Goal: Task Accomplishment & Management: Manage account settings

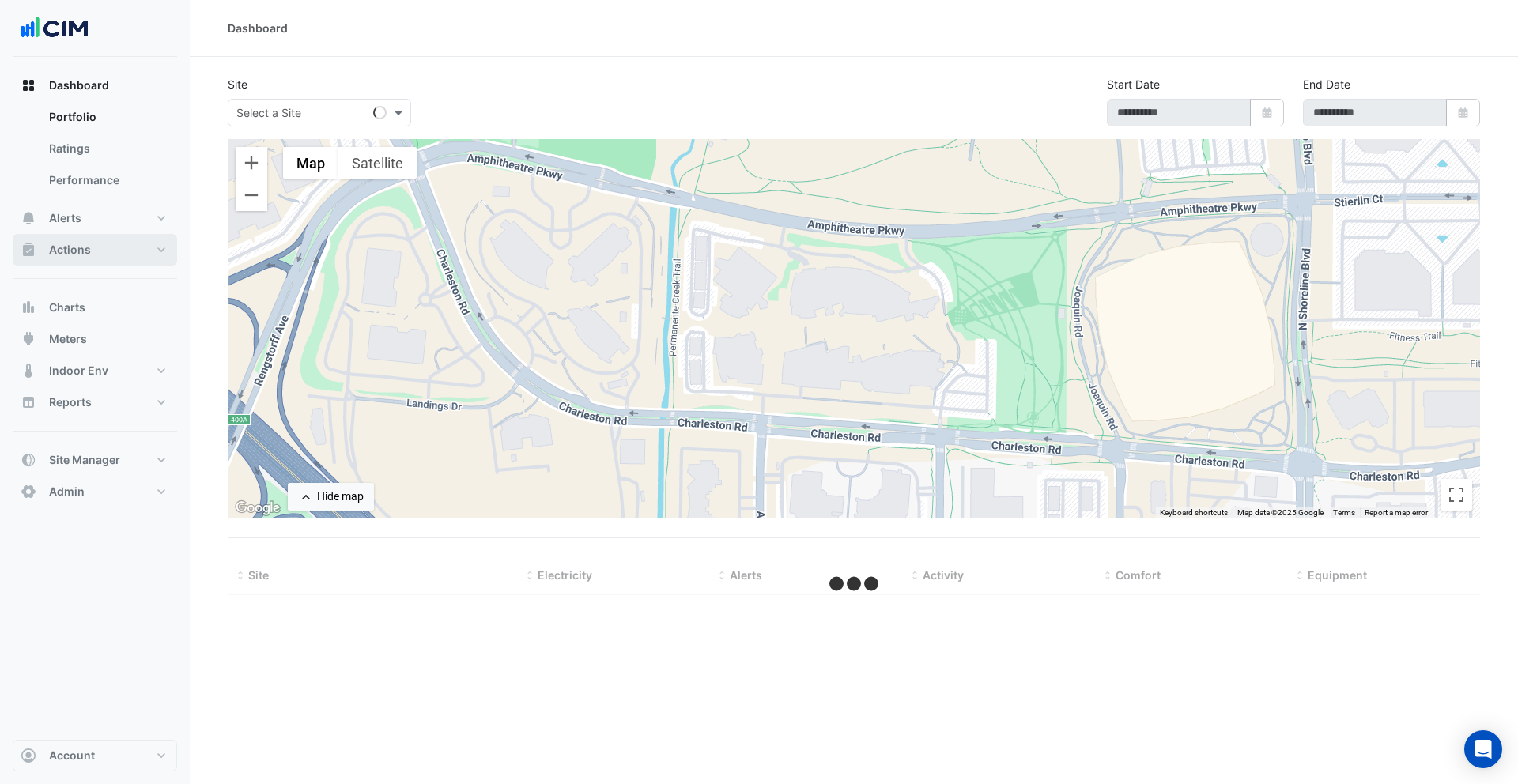
click at [120, 239] on button "Actions" at bounding box center [94, 250] width 164 height 32
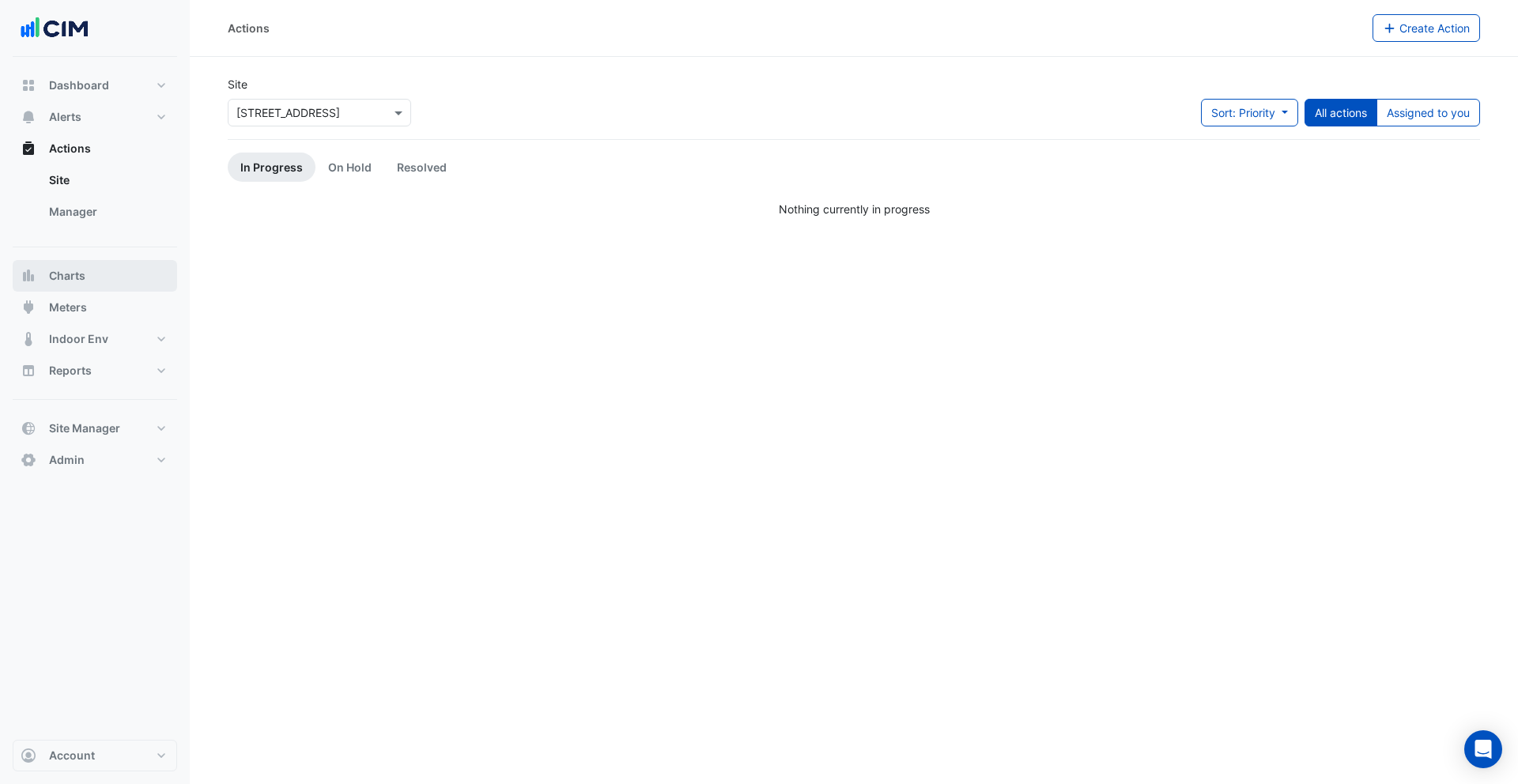
click at [113, 269] on button "Charts" at bounding box center [94, 276] width 164 height 32
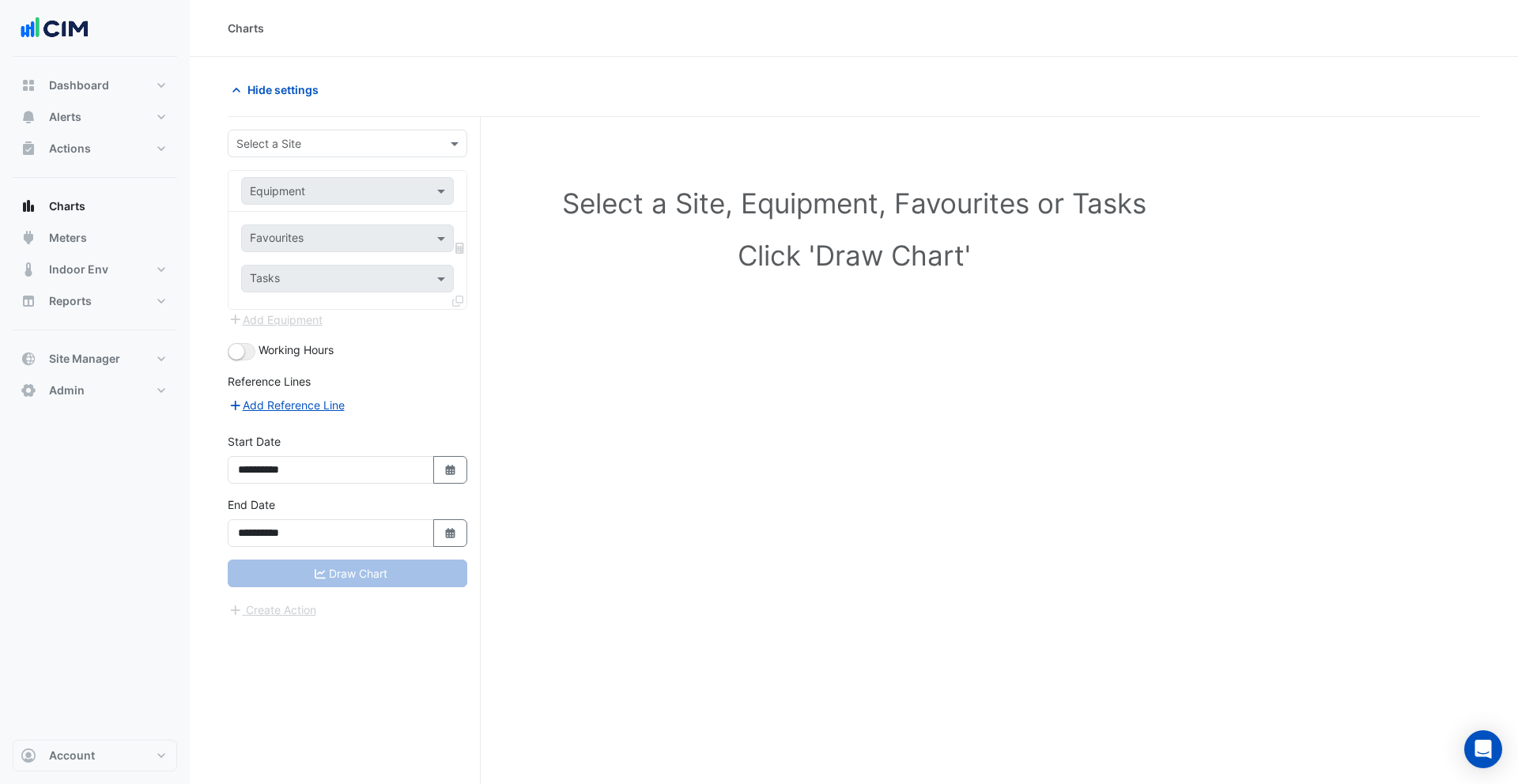
click at [336, 153] on div "Select a Site" at bounding box center [348, 143] width 240 height 28
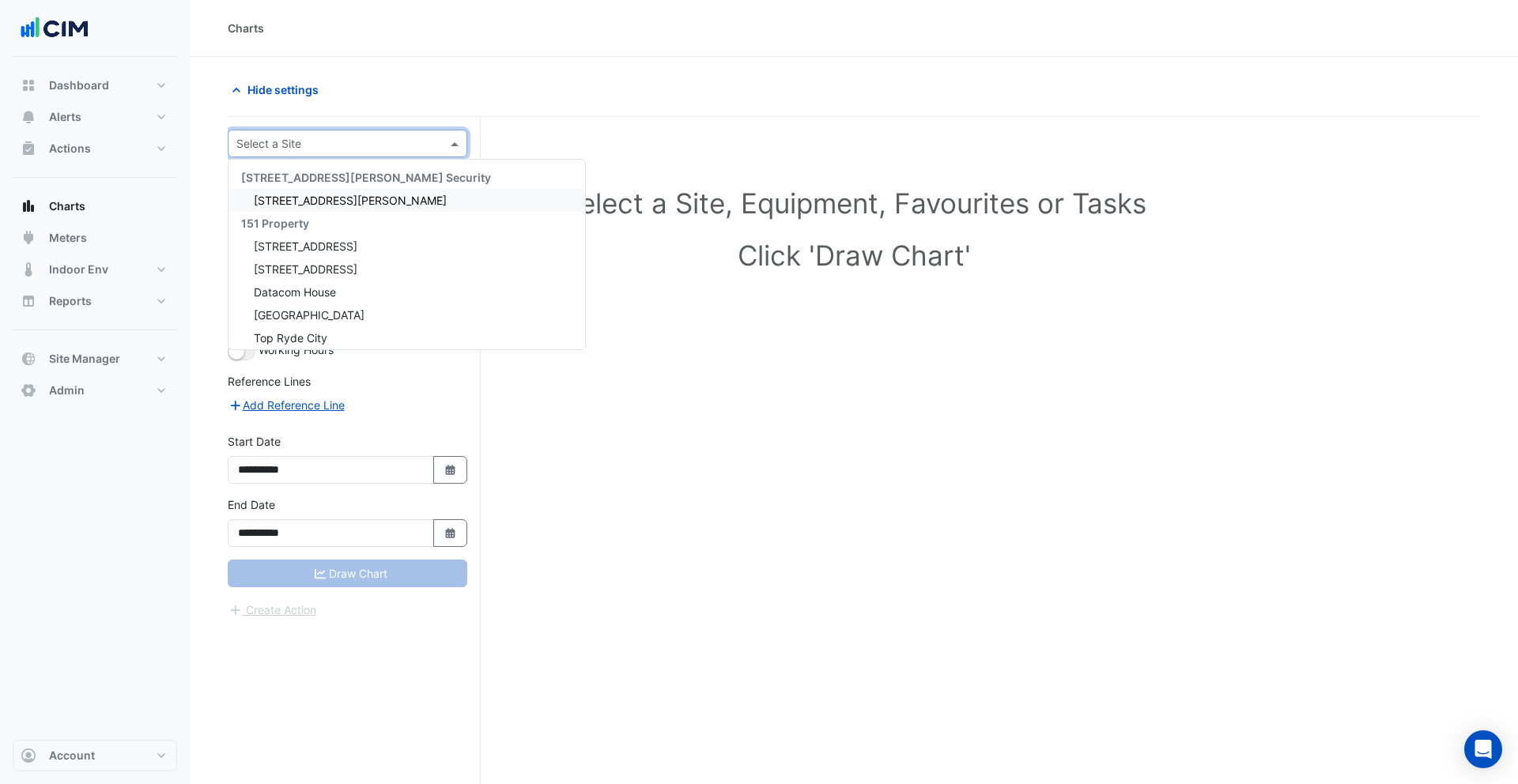
click at [321, 196] on span "[STREET_ADDRESS][PERSON_NAME]" at bounding box center [350, 200] width 193 height 13
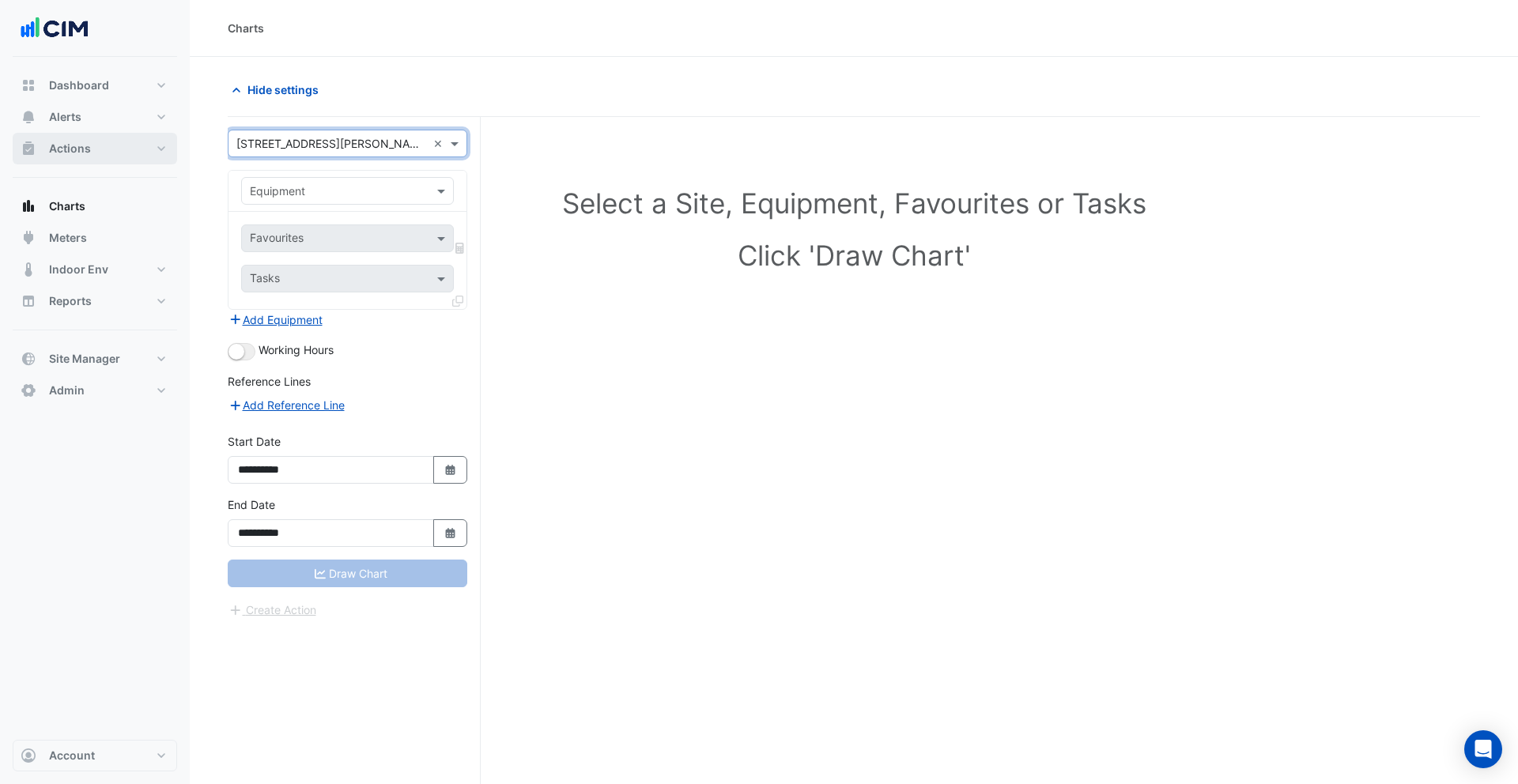
click at [113, 155] on button "Actions" at bounding box center [94, 148] width 164 height 32
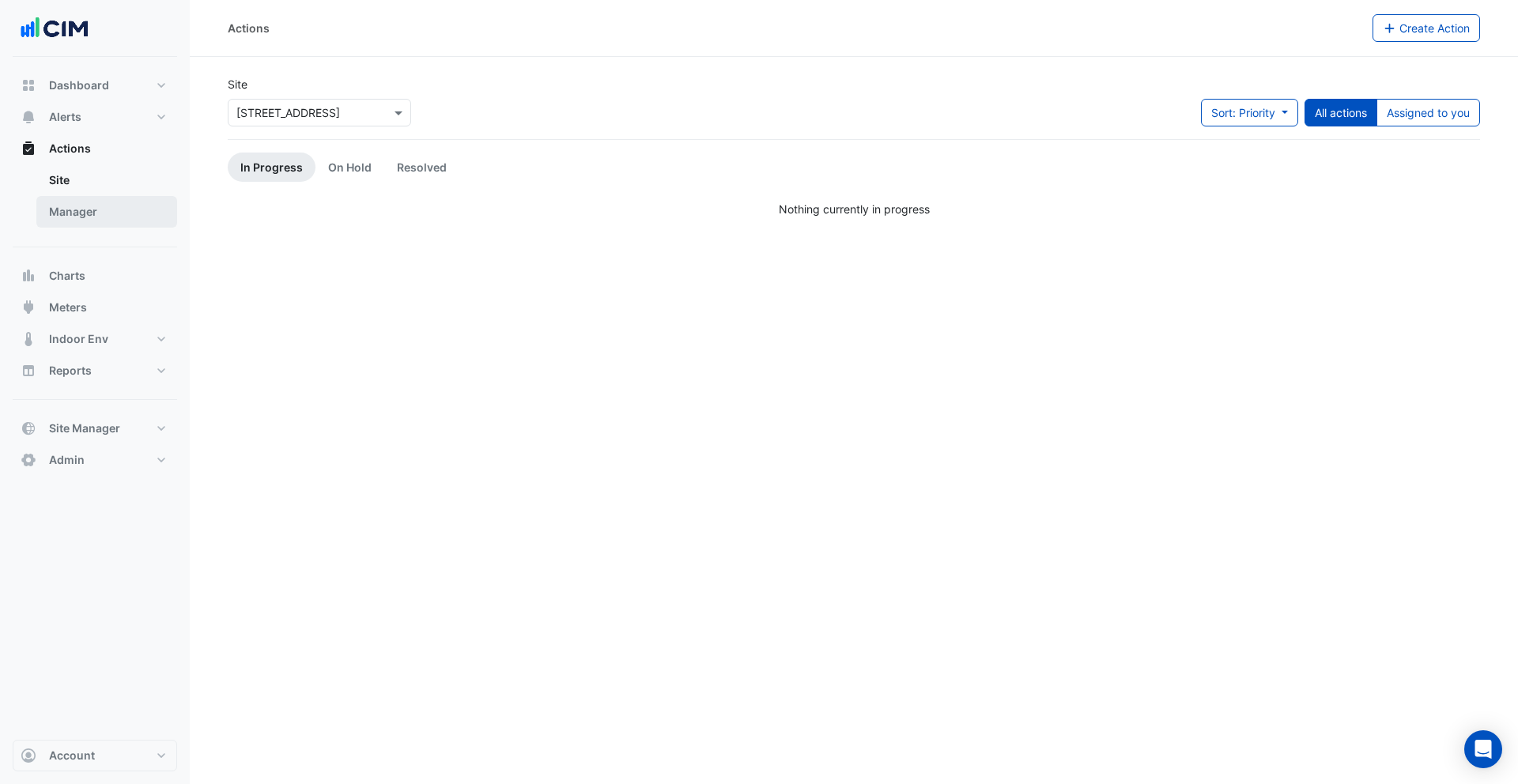
click at [110, 207] on link "Manager" at bounding box center [106, 212] width 141 height 32
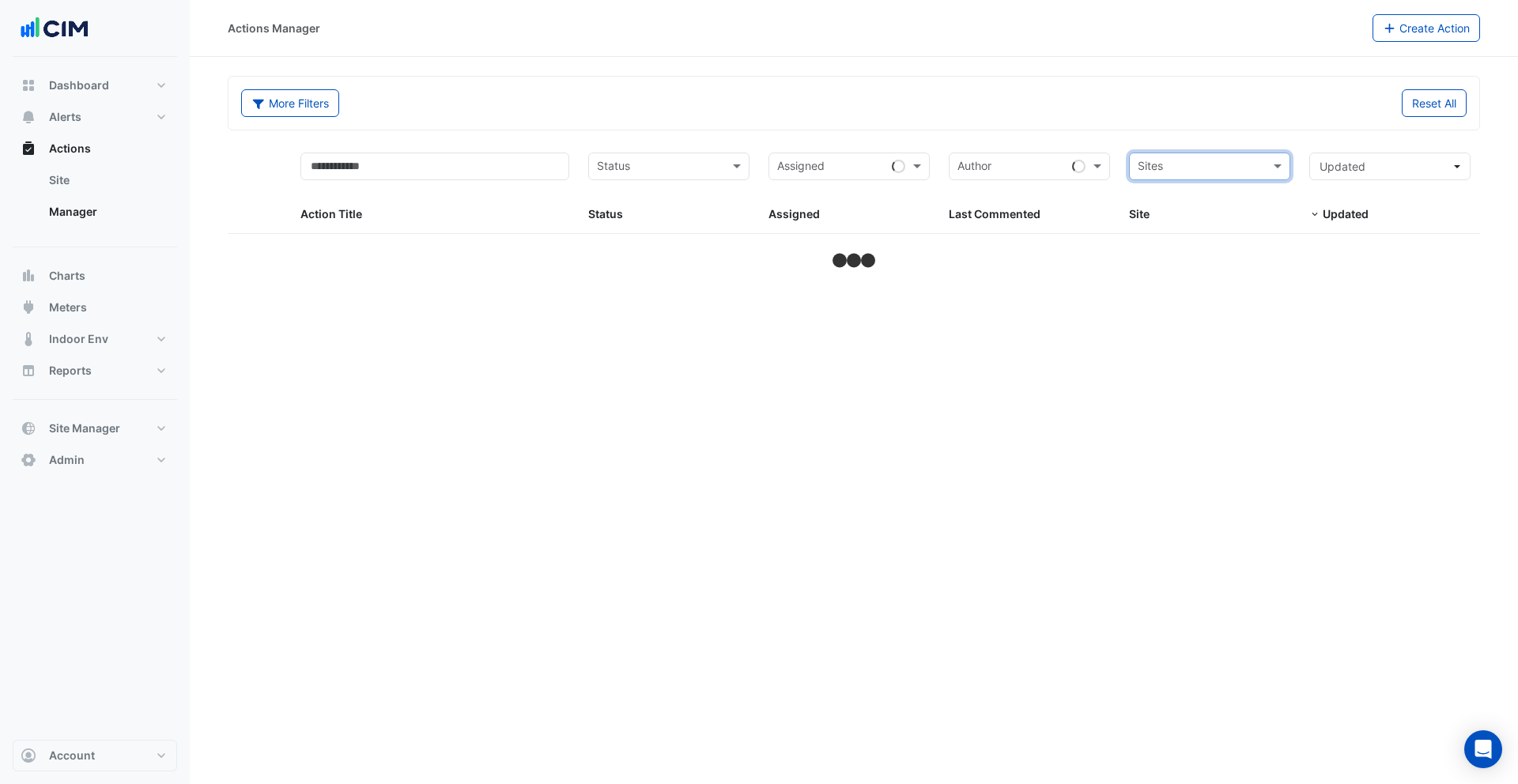
click at [1143, 117] on div "More Filters Reset All" at bounding box center [854, 106] width 1245 height 34
select select "***"
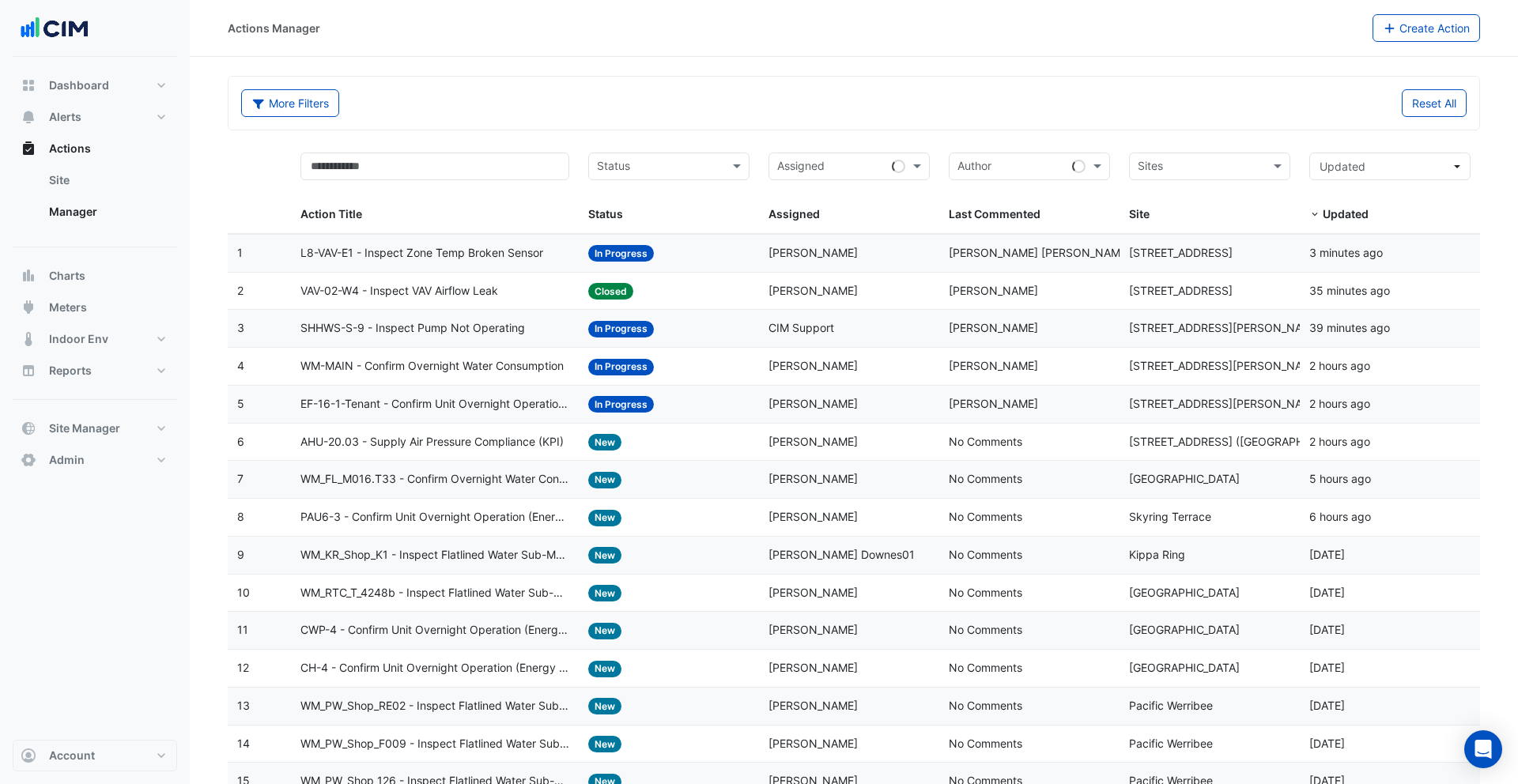
click at [977, 257] on span "[PERSON_NAME] [PERSON_NAME]" at bounding box center [1039, 252] width 182 height 13
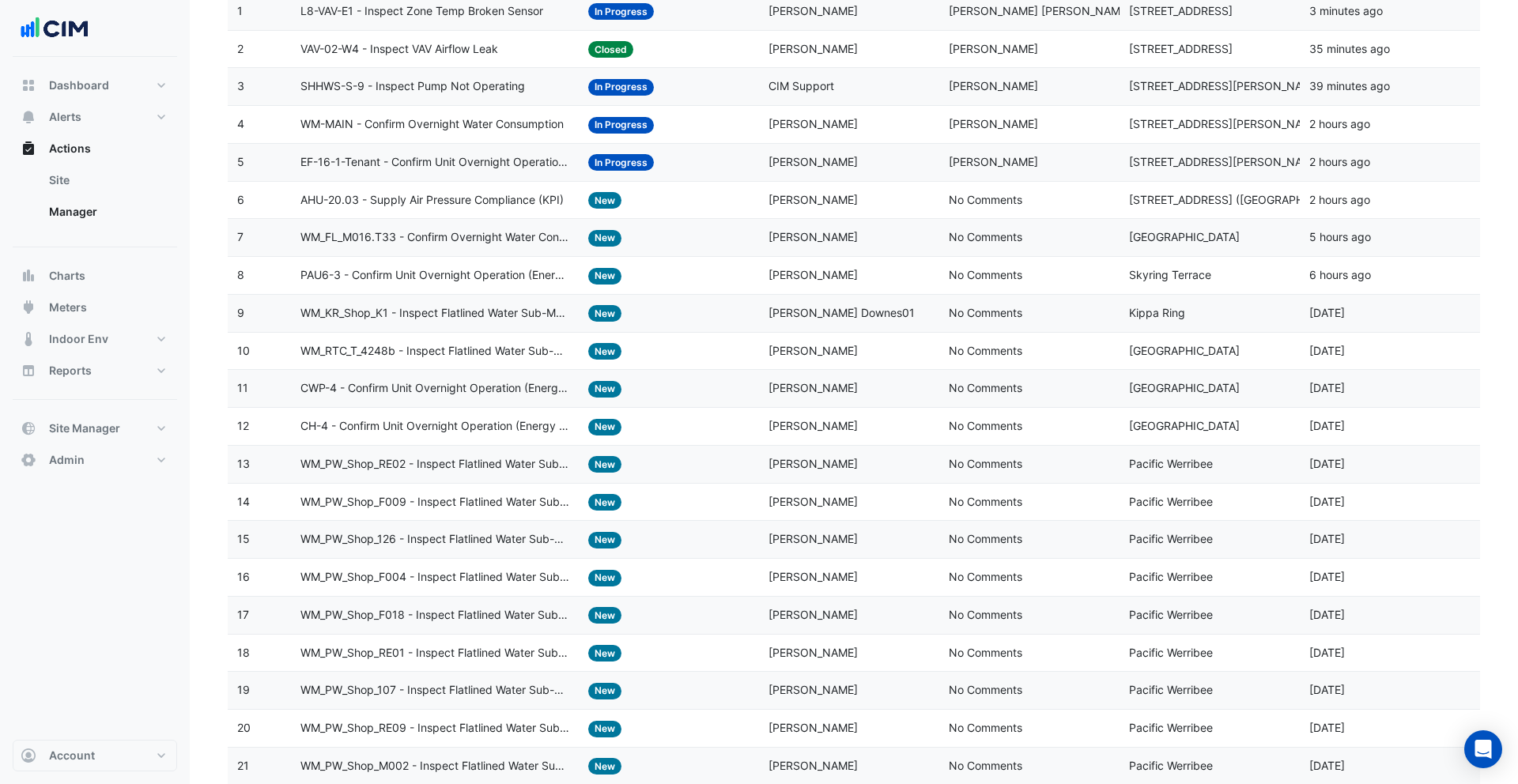
scroll to position [254, 0]
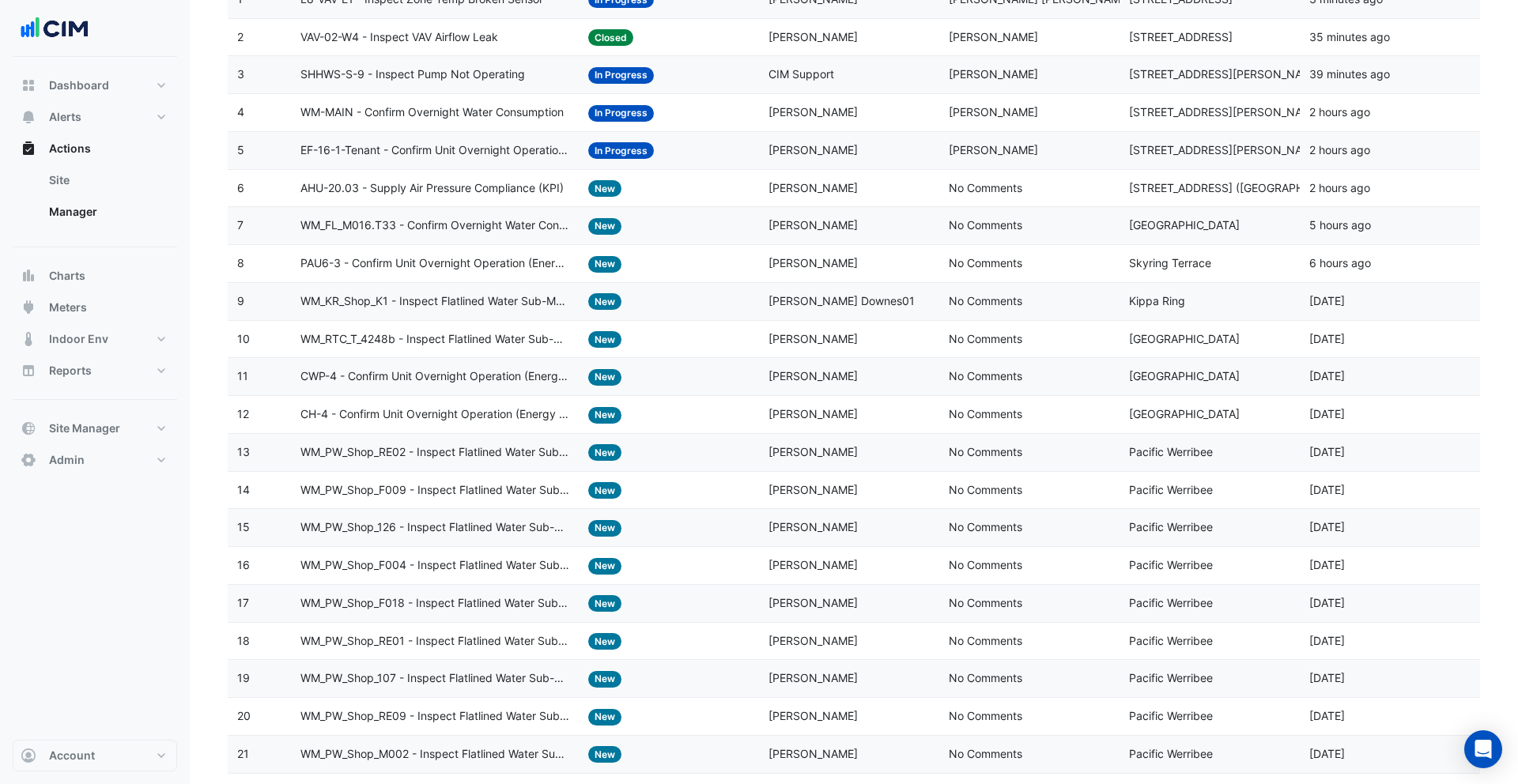
click at [665, 382] on div "Status: New" at bounding box center [668, 376] width 161 height 18
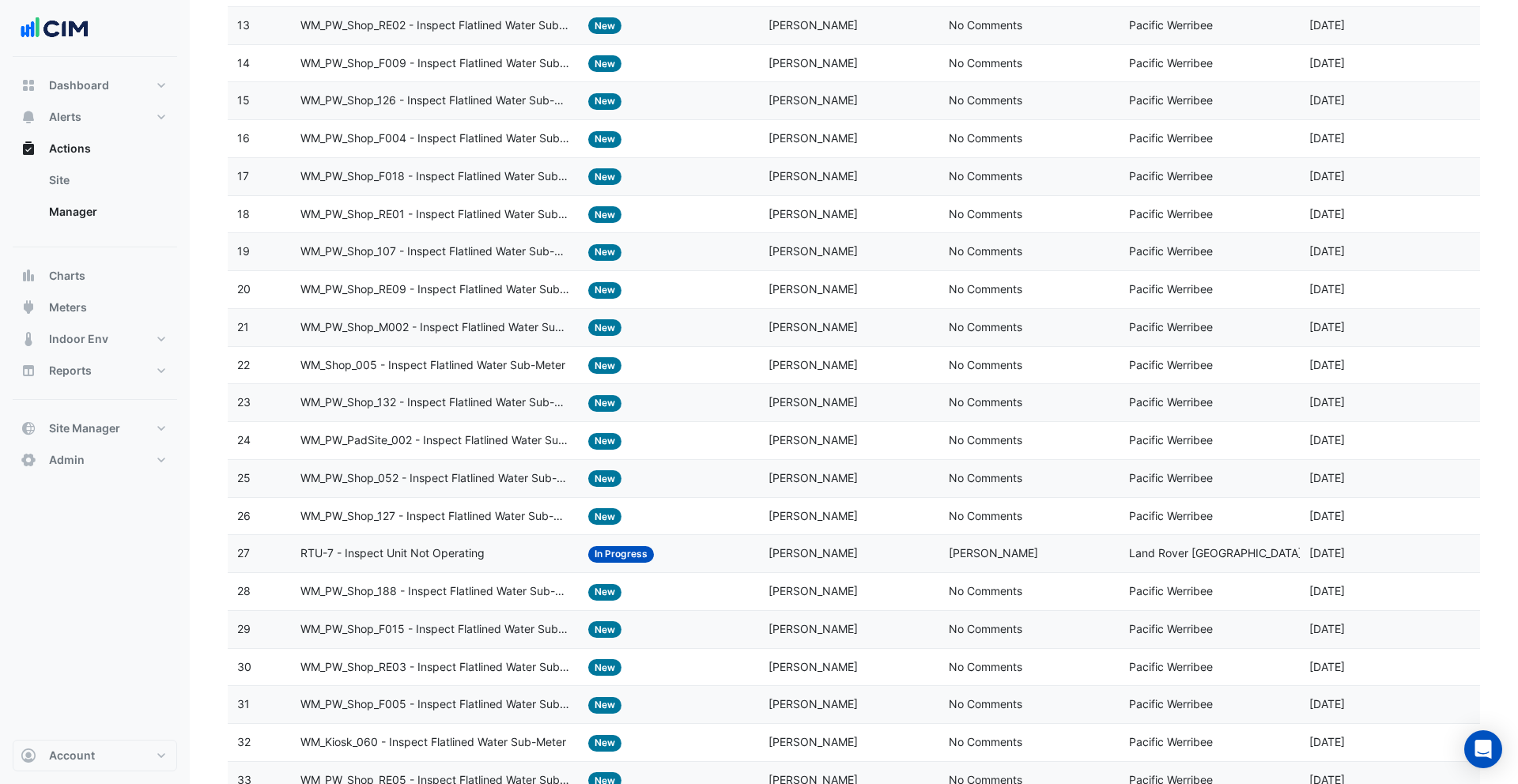
scroll to position [756, 0]
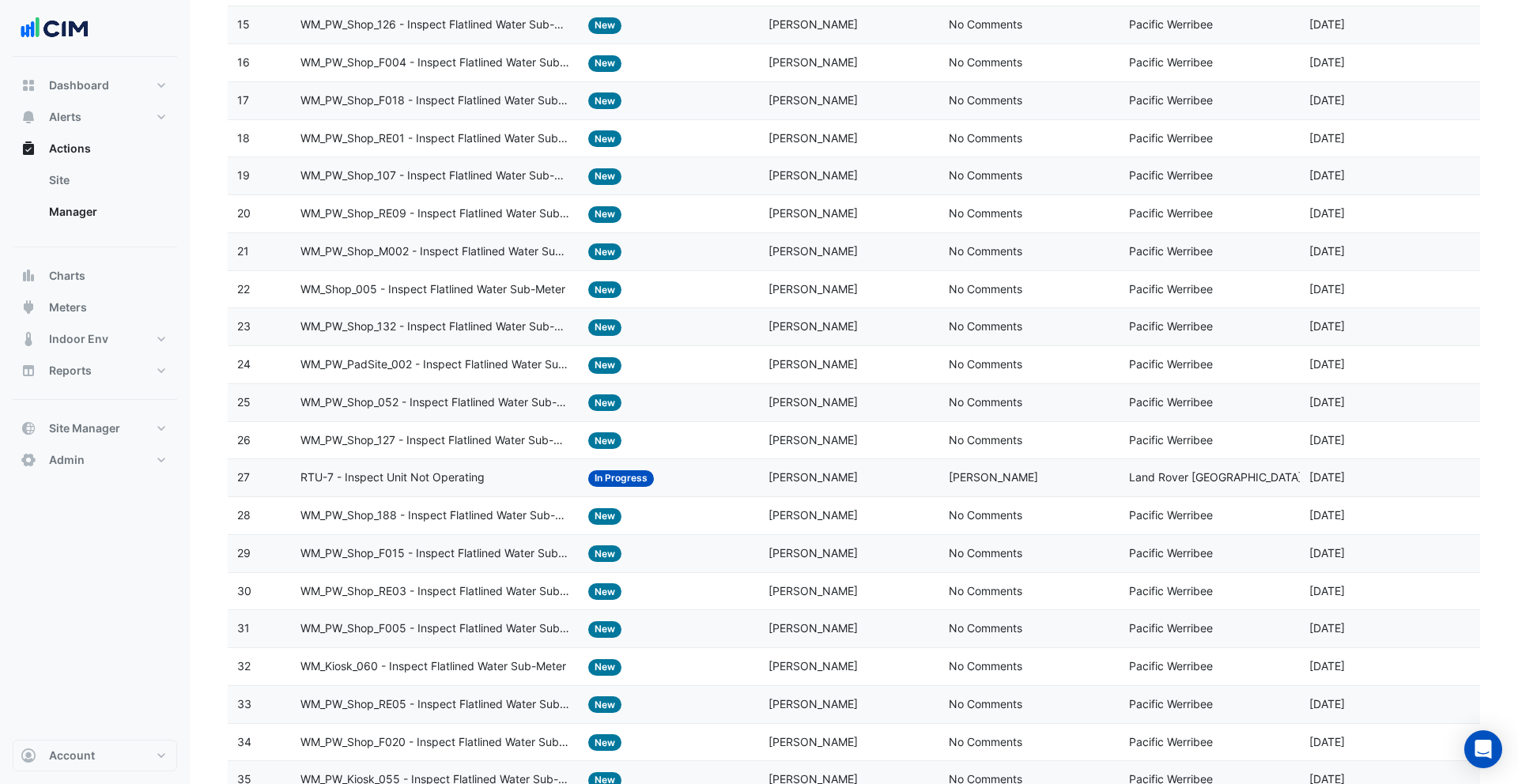
click at [677, 293] on div "Status: New" at bounding box center [668, 290] width 161 height 18
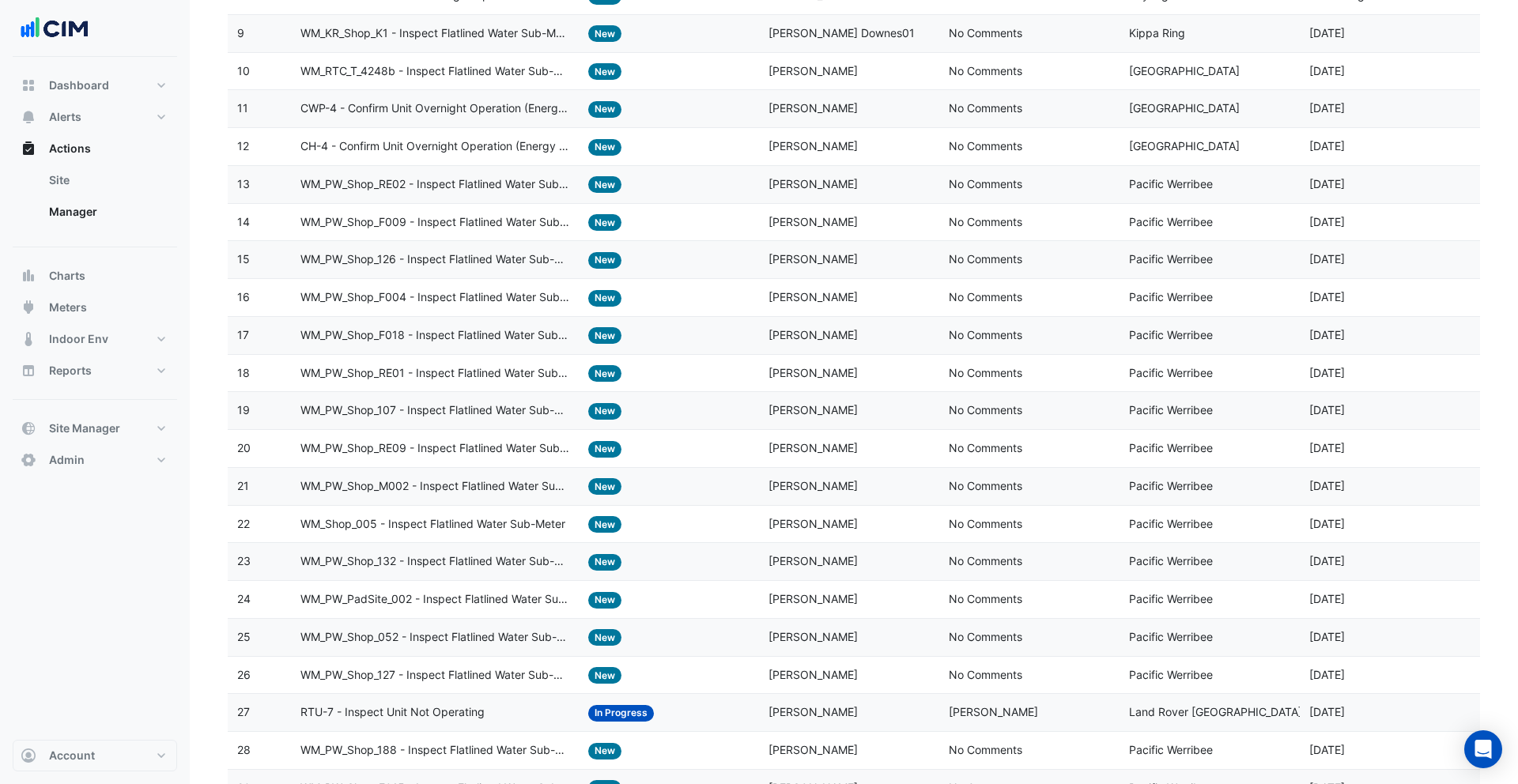
scroll to position [0, 0]
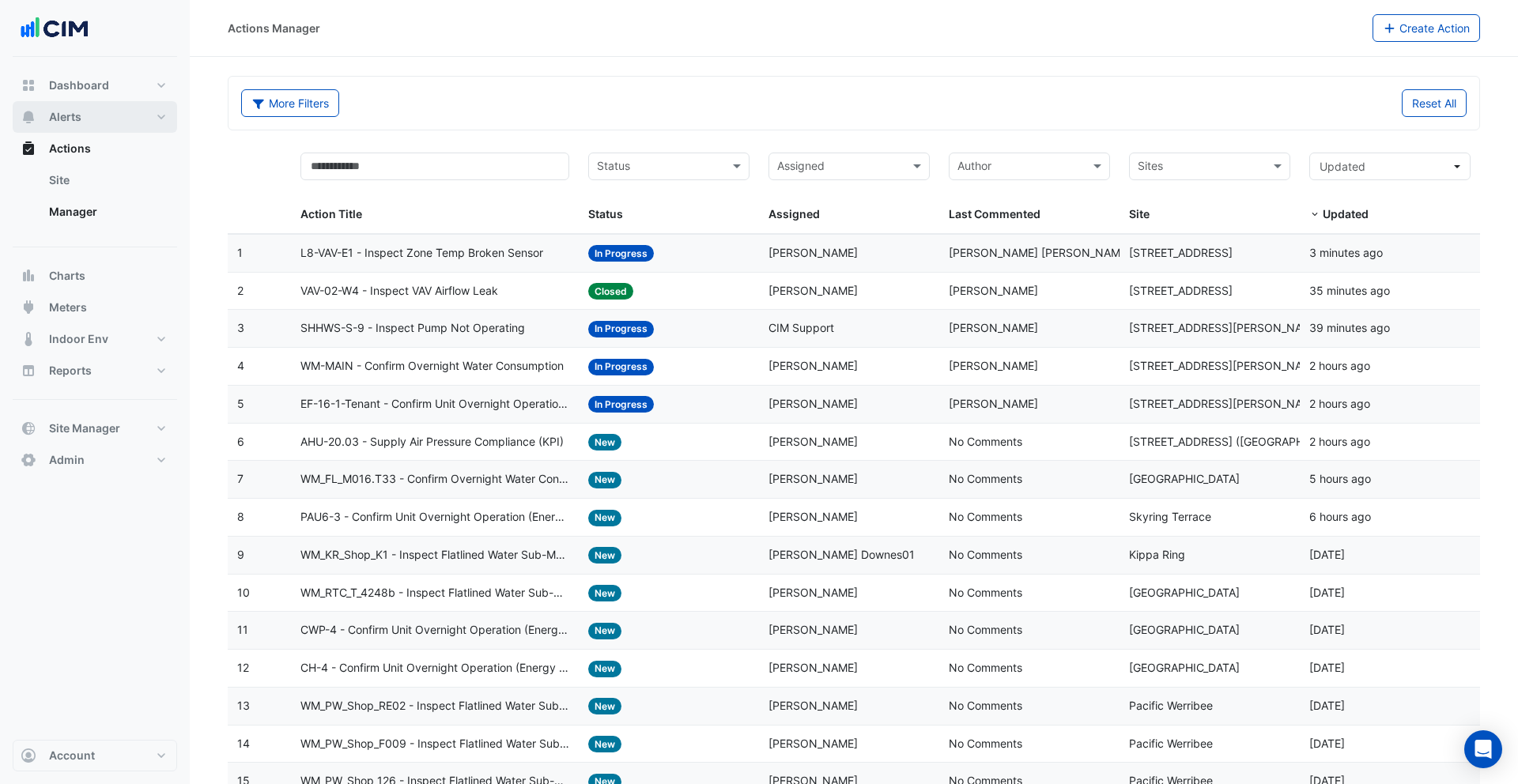
click at [91, 125] on button "Alerts" at bounding box center [94, 117] width 164 height 32
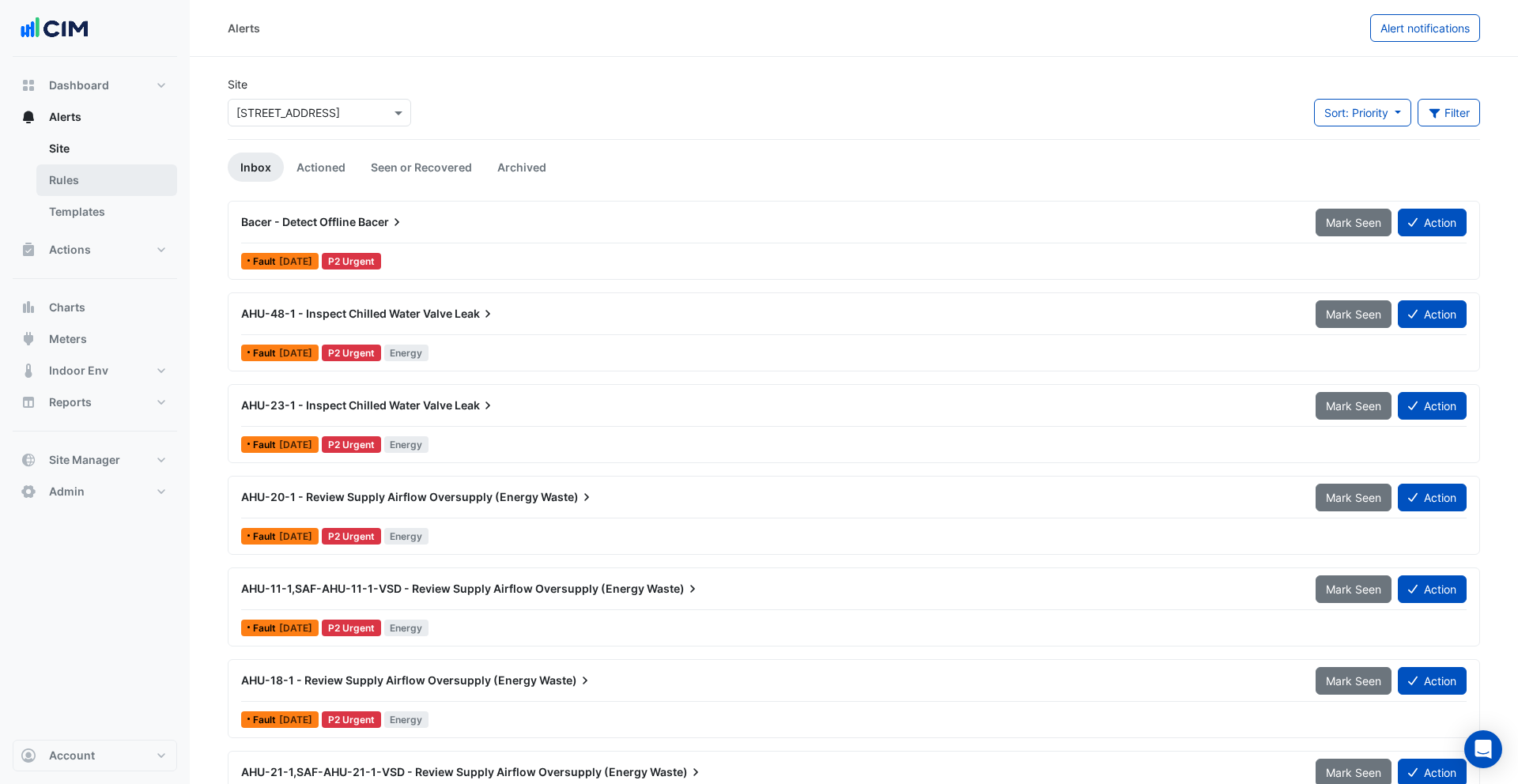
click at [108, 175] on link "Rules" at bounding box center [106, 180] width 141 height 32
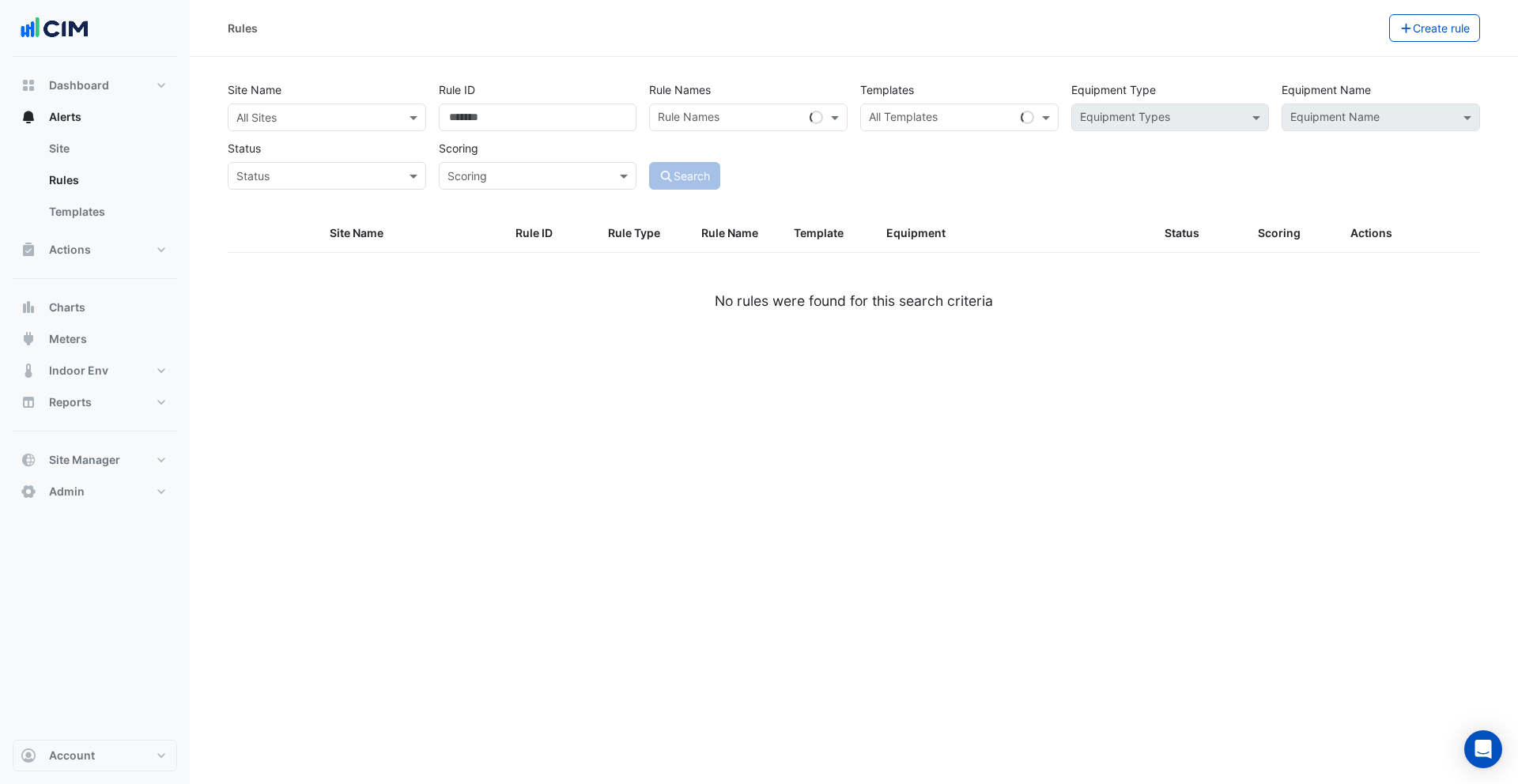
click at [364, 123] on input "text" at bounding box center [311, 117] width 149 height 17
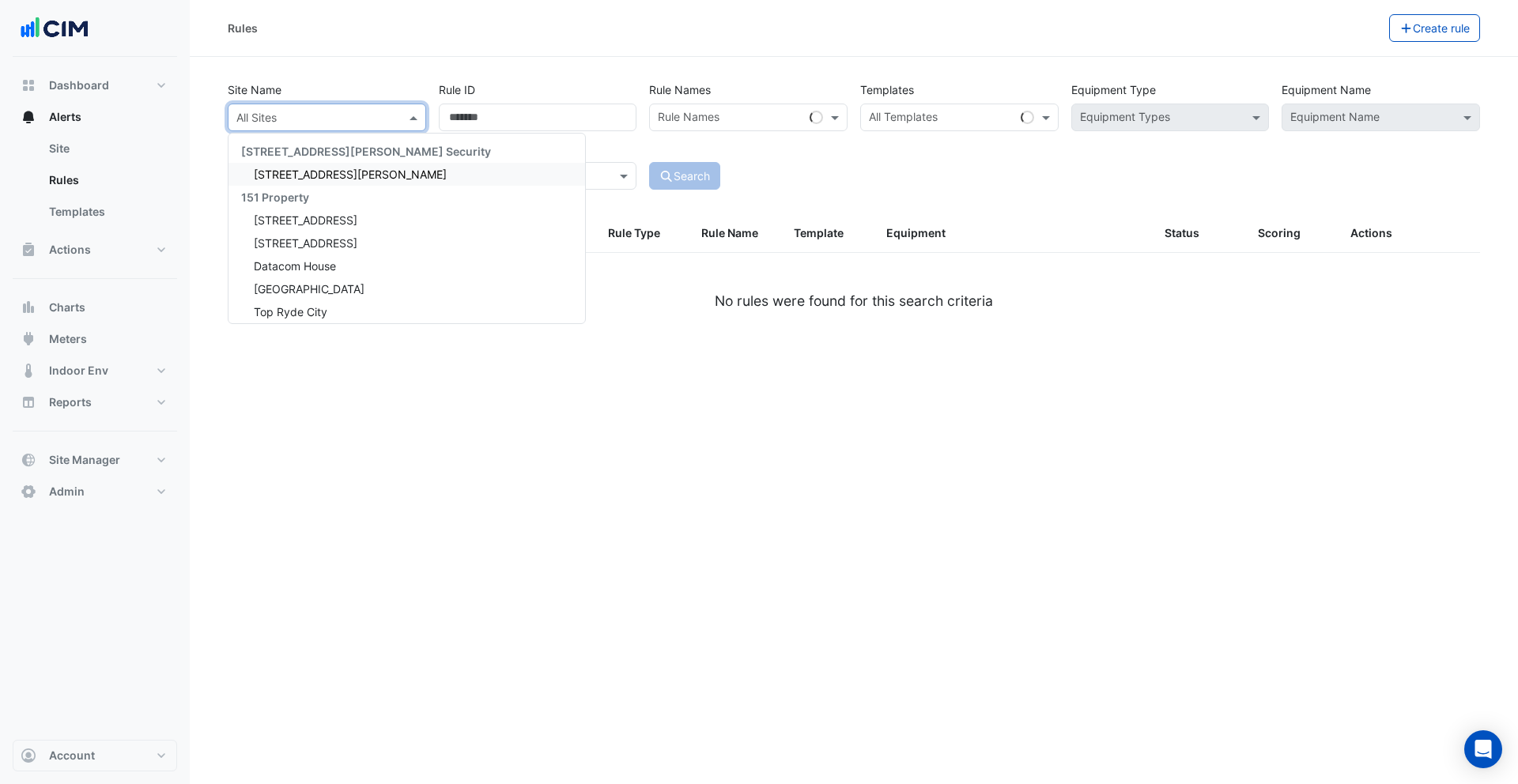
click at [314, 170] on span "[STREET_ADDRESS][PERSON_NAME]" at bounding box center [350, 174] width 193 height 13
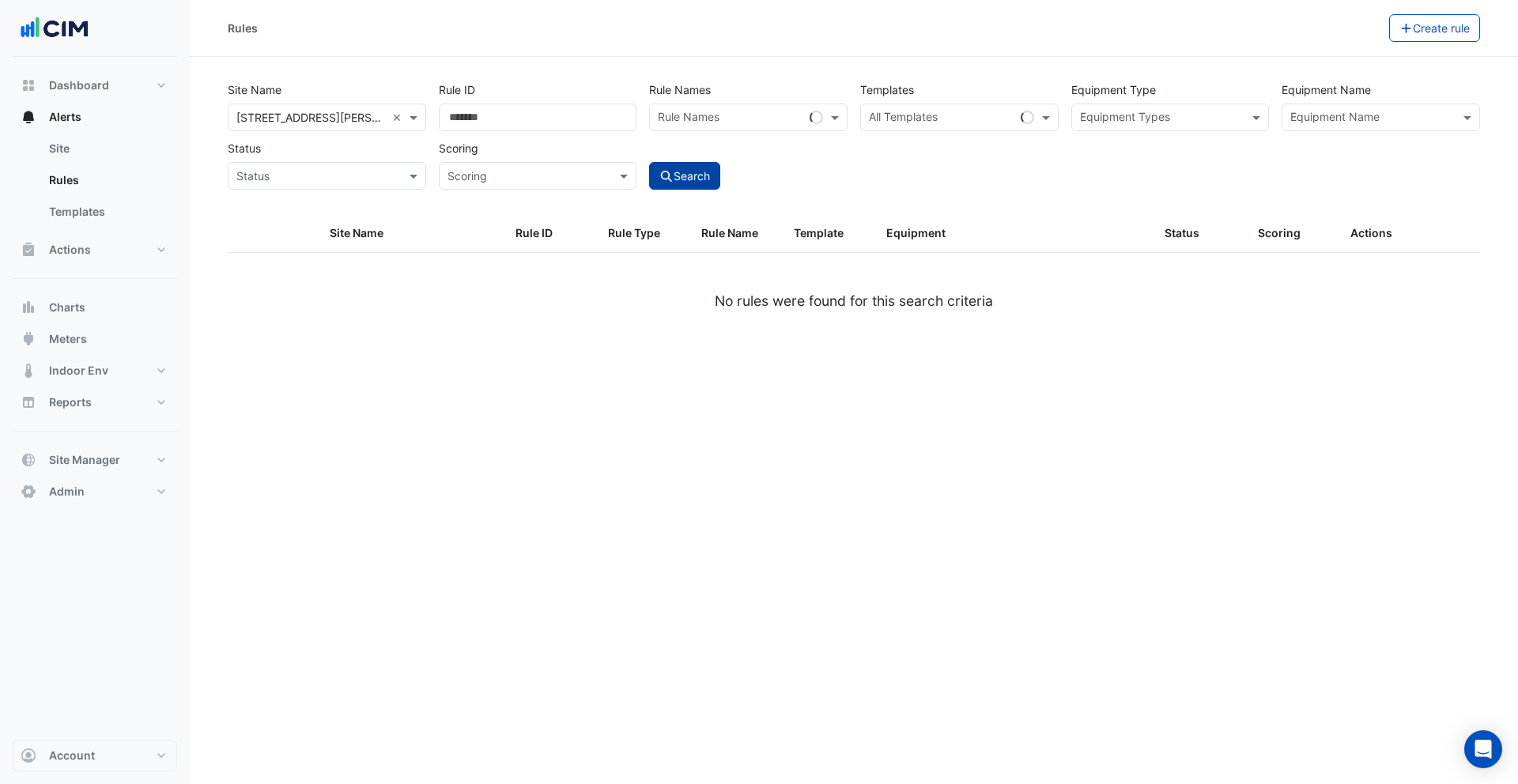
click at [663, 171] on icon "submit" at bounding box center [667, 176] width 14 height 11
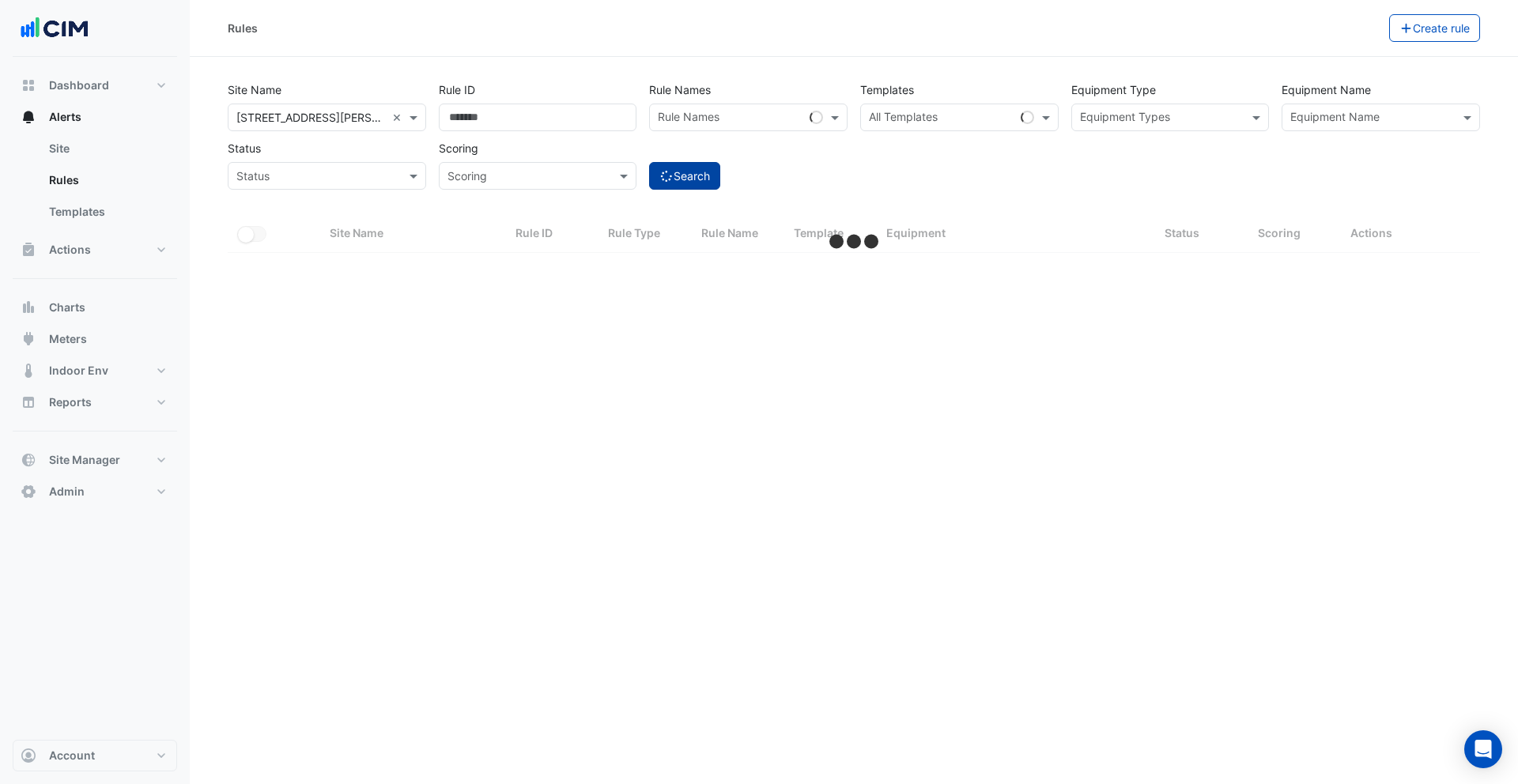
select select "***"
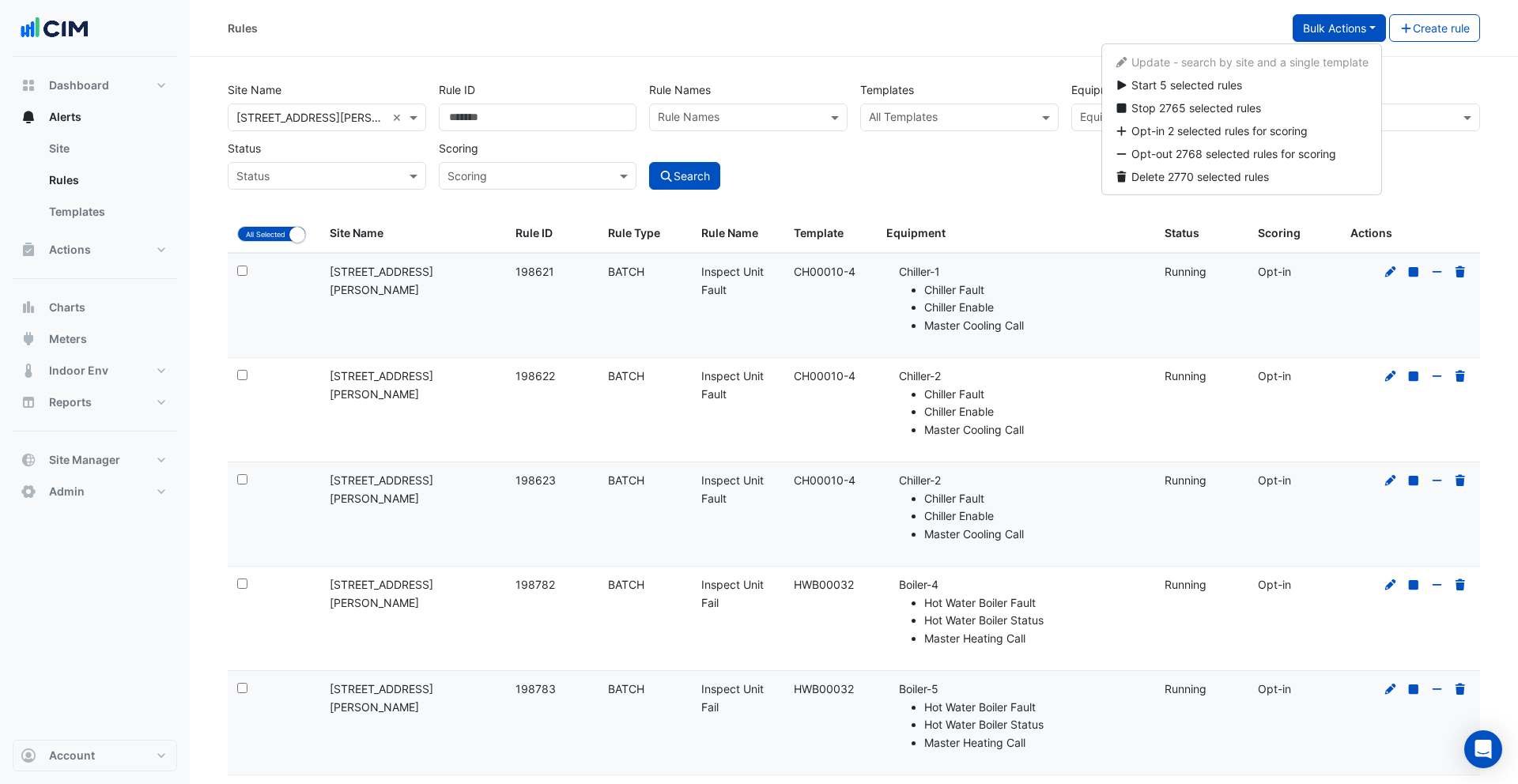
select select "***"
click at [249, 236] on button "All Selected" at bounding box center [272, 234] width 69 height 16
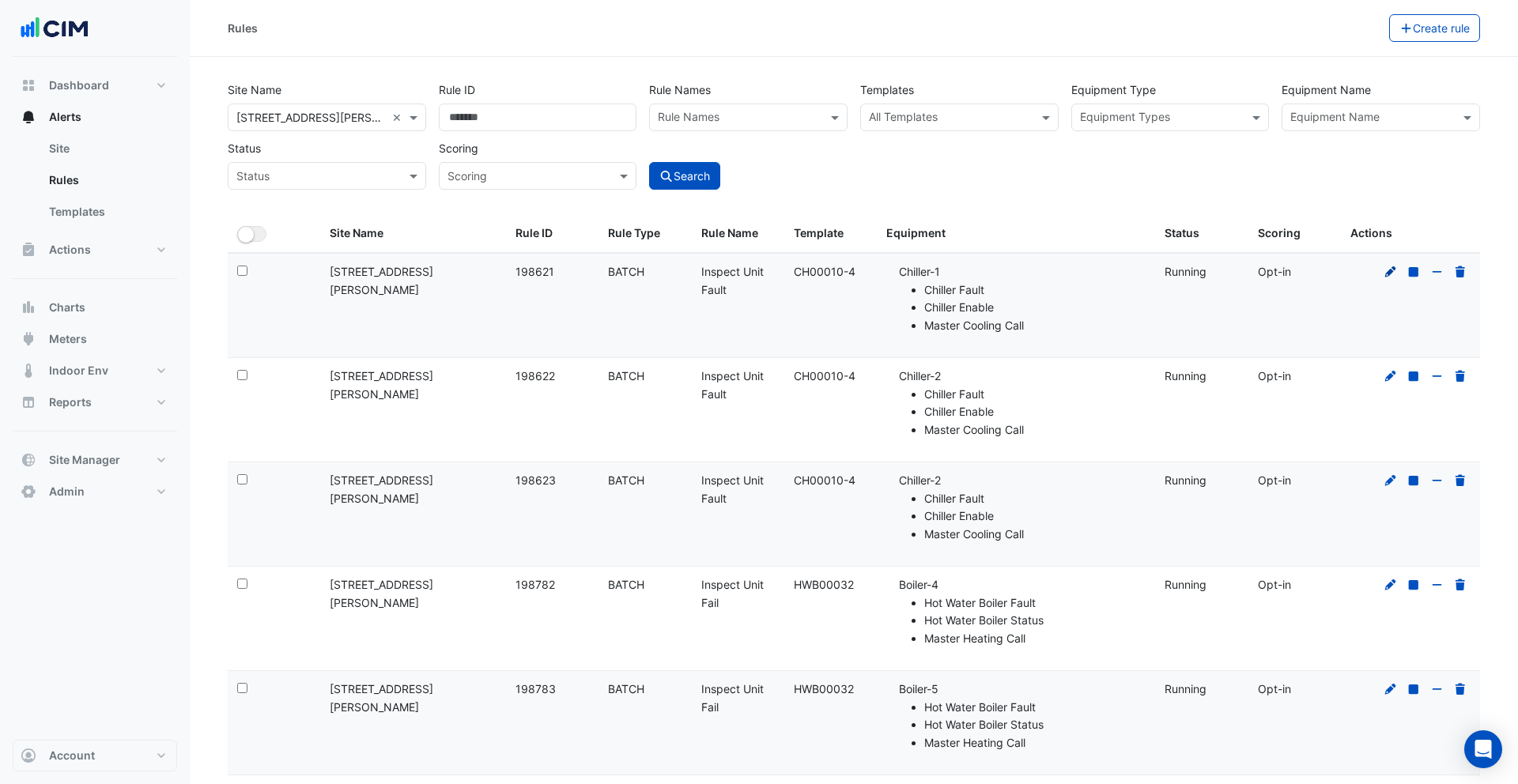
click at [1388, 276] on icon at bounding box center [1391, 272] width 14 height 11
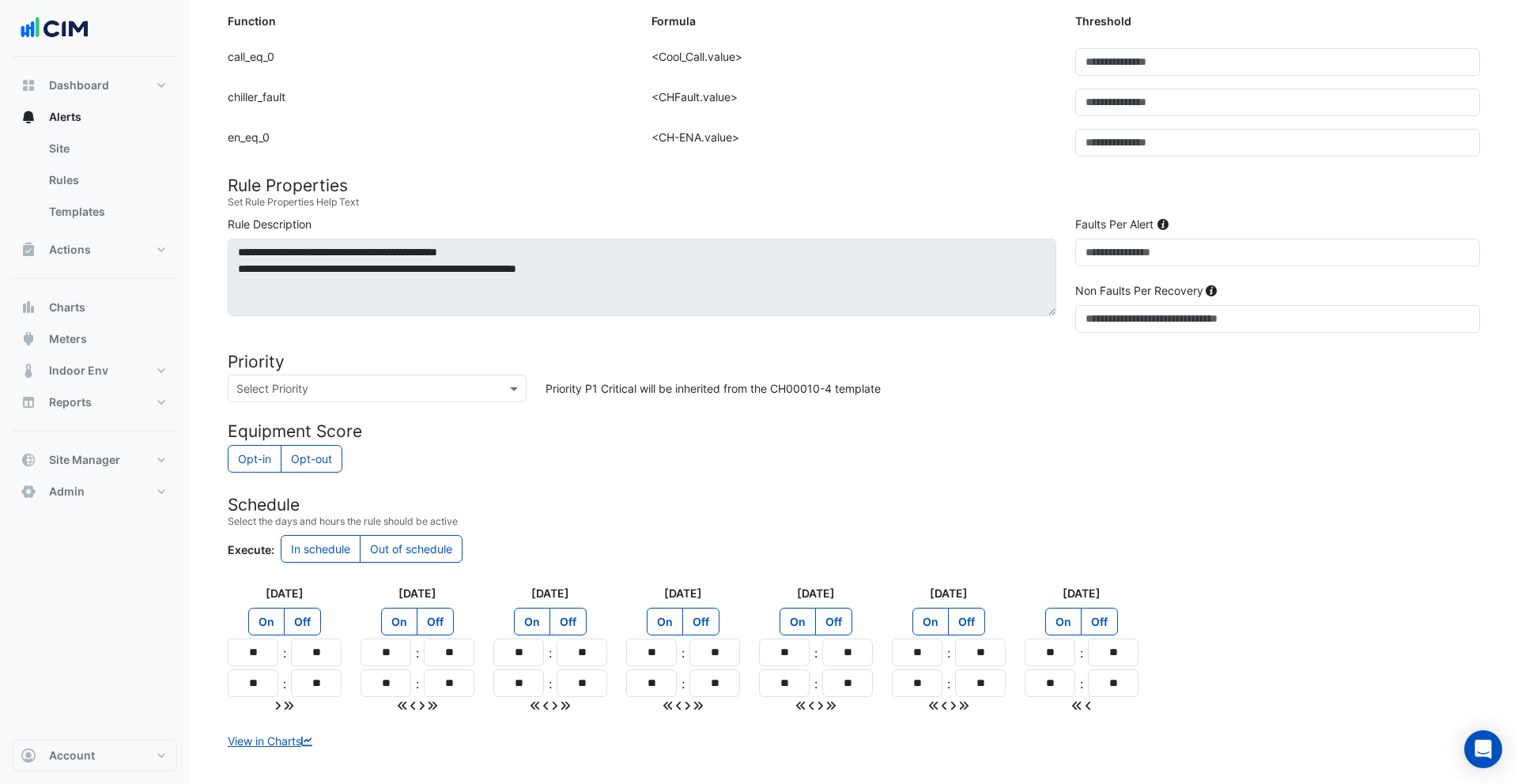
scroll to position [559, 0]
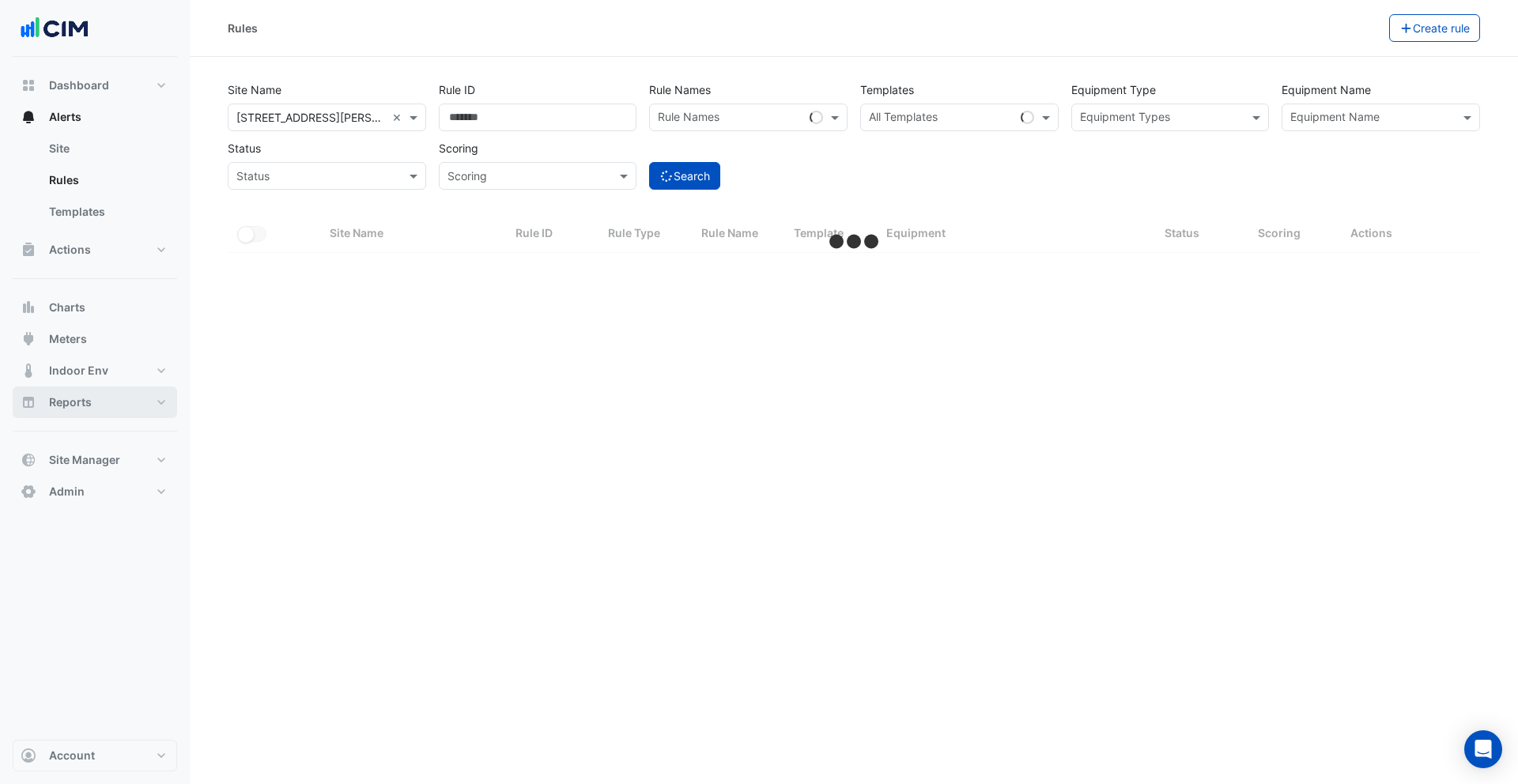
select select "***"
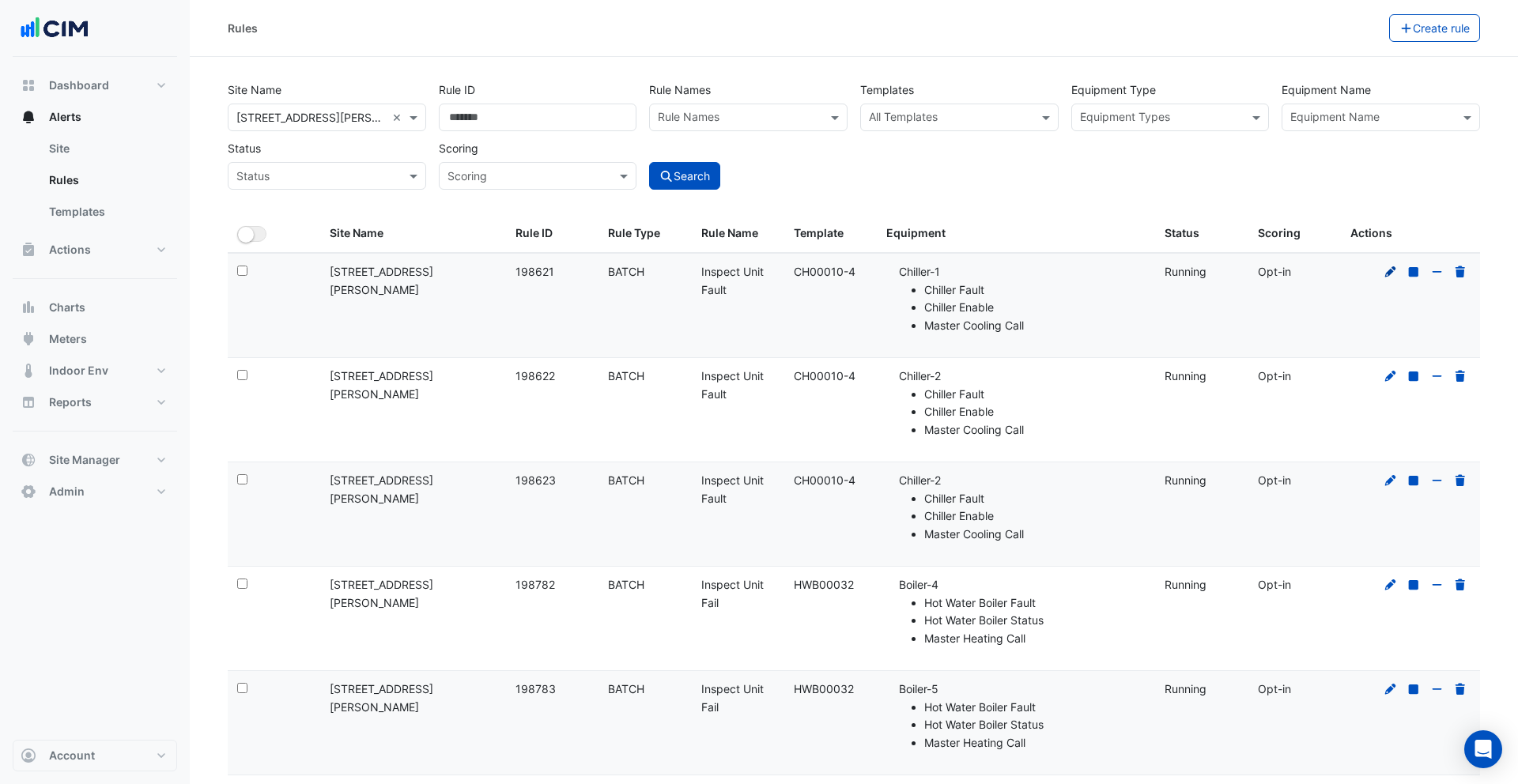
click at [1384, 273] on icon at bounding box center [1391, 272] width 14 height 11
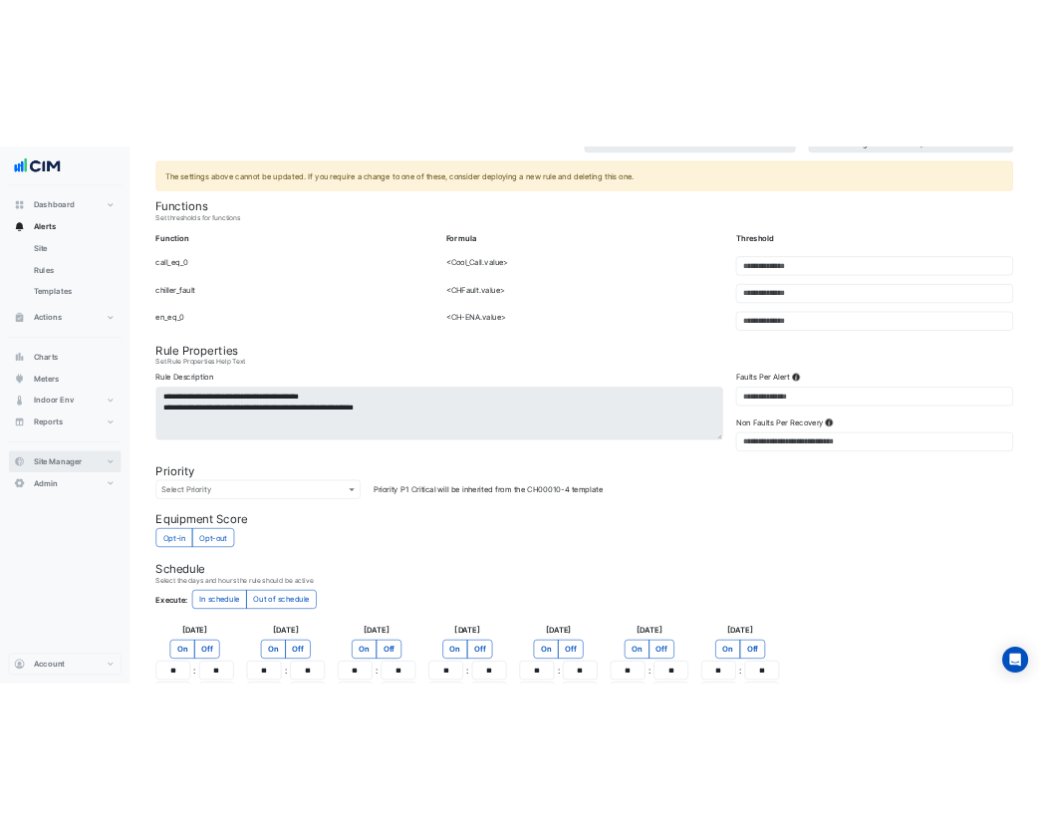
scroll to position [704, 0]
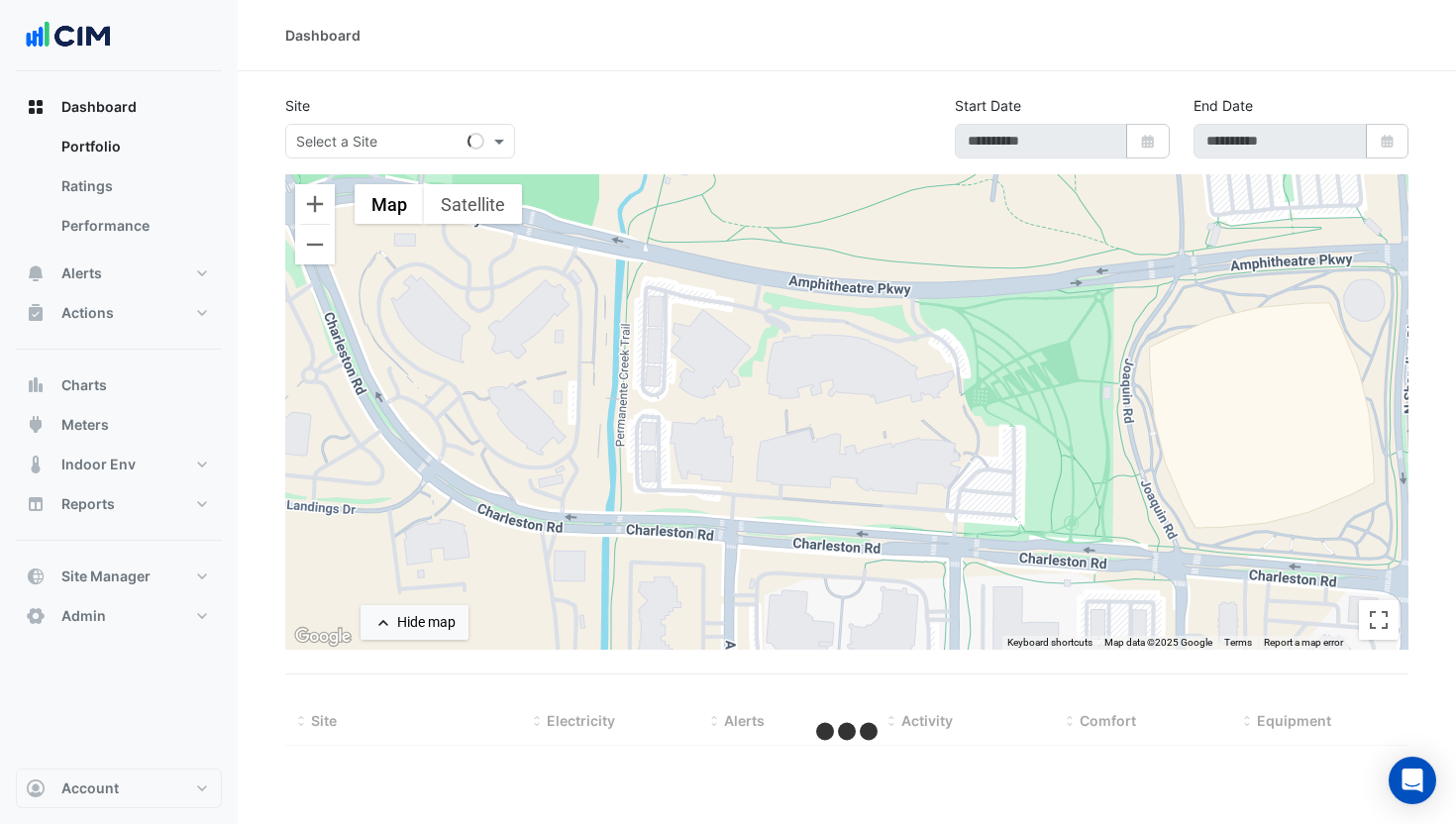
select select "***"
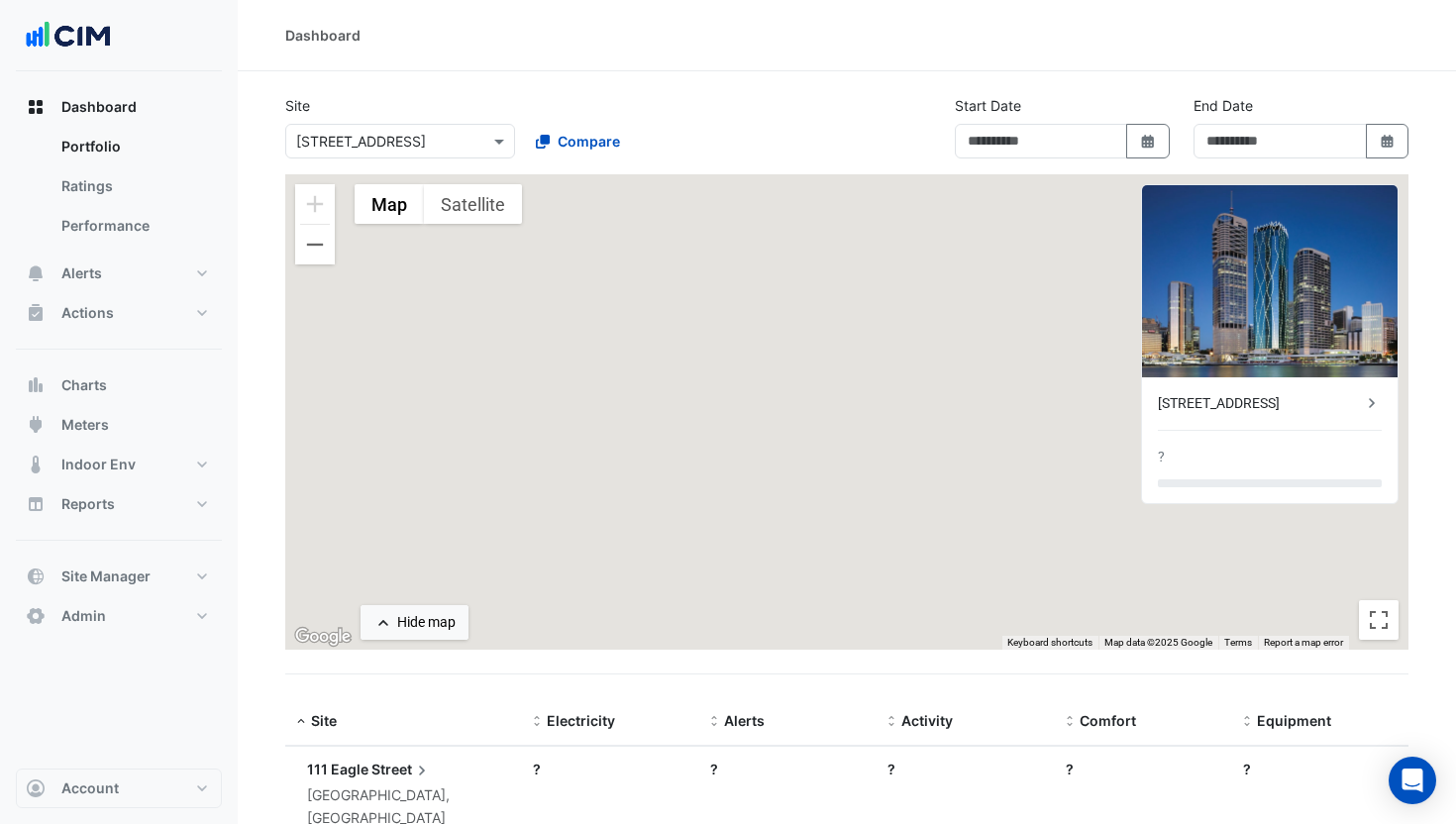
type input "**********"
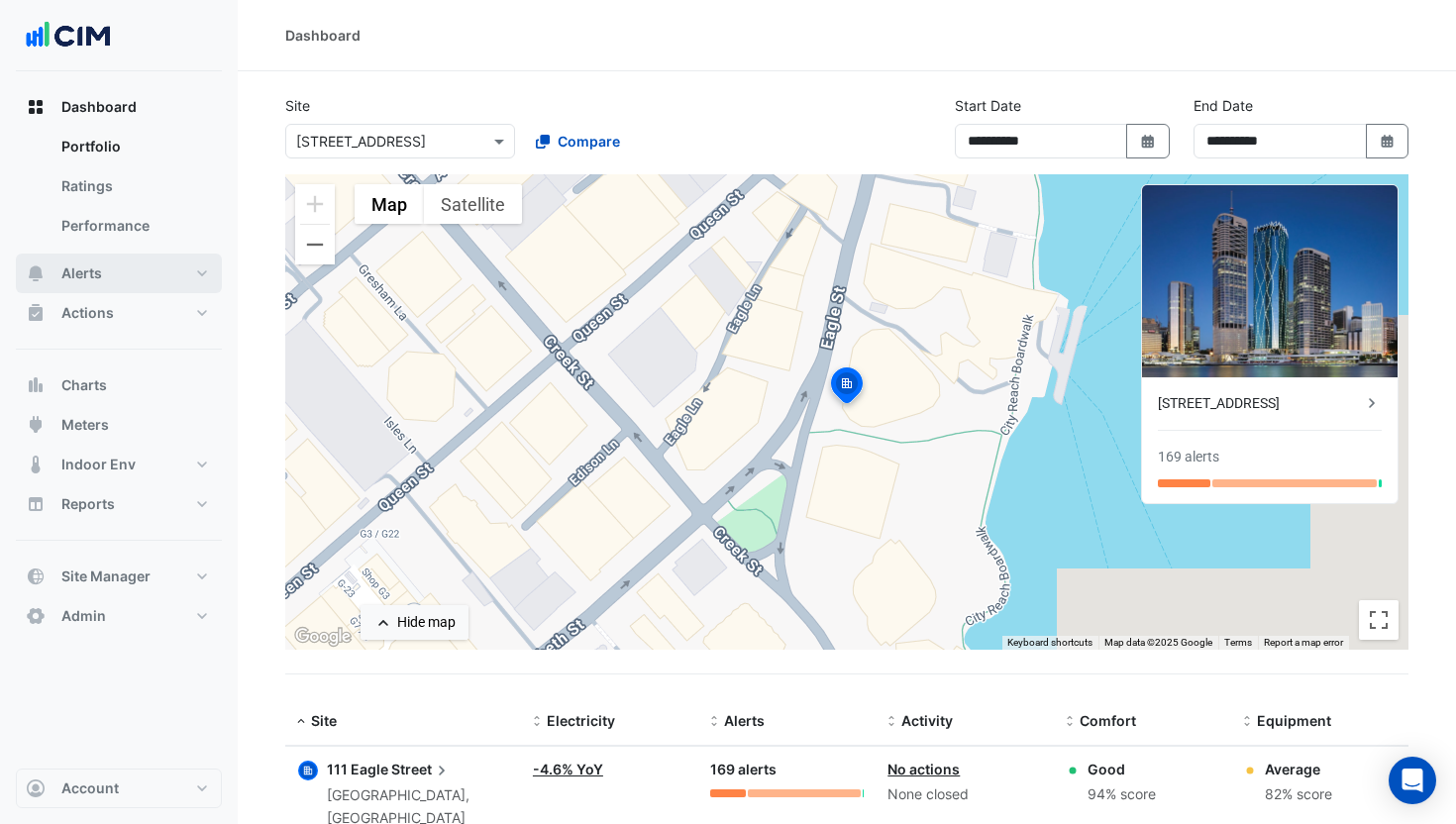
click at [147, 278] on button "Alerts" at bounding box center [118, 273] width 206 height 40
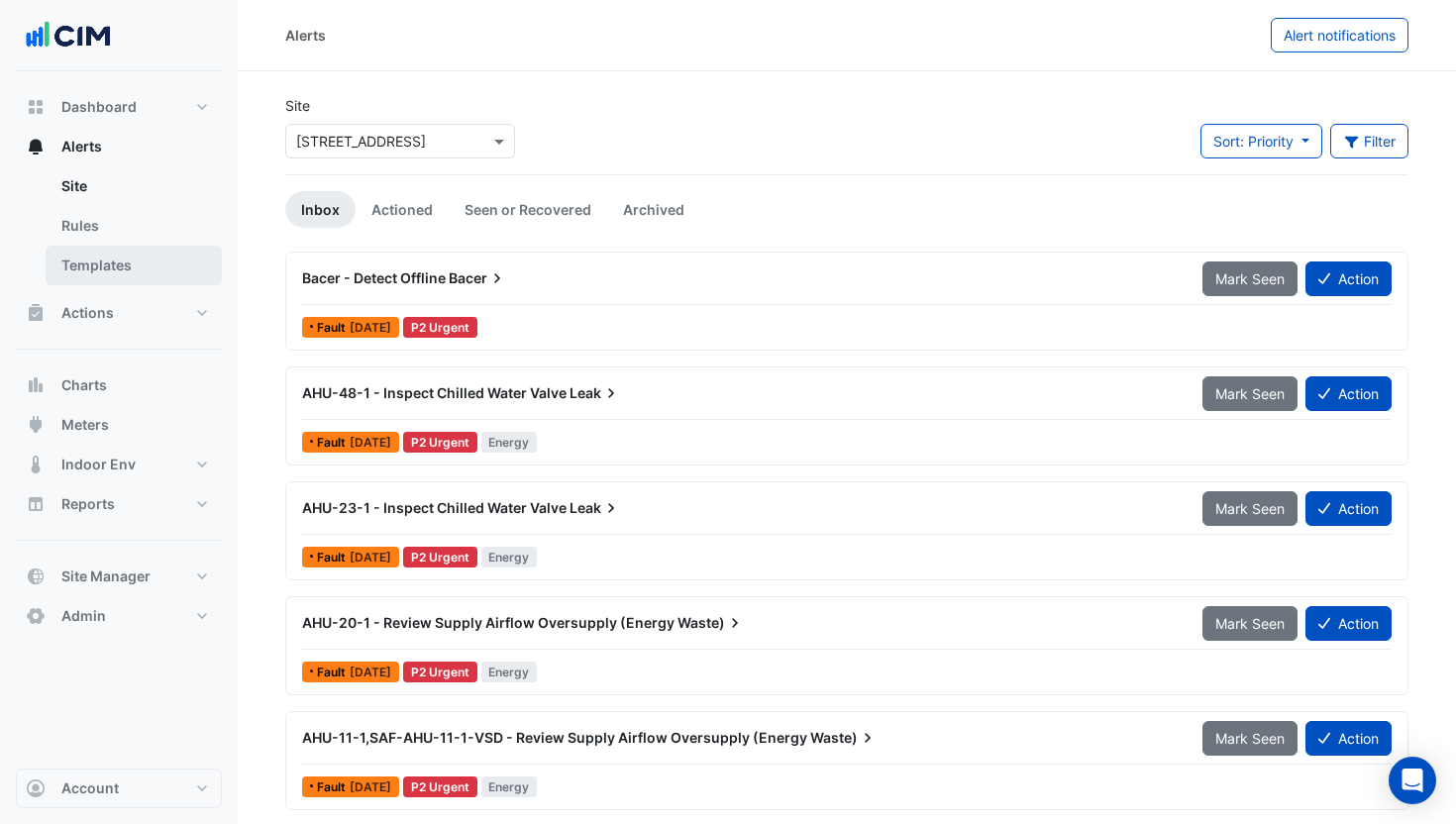
click at [166, 261] on link "Templates" at bounding box center [133, 265] width 176 height 40
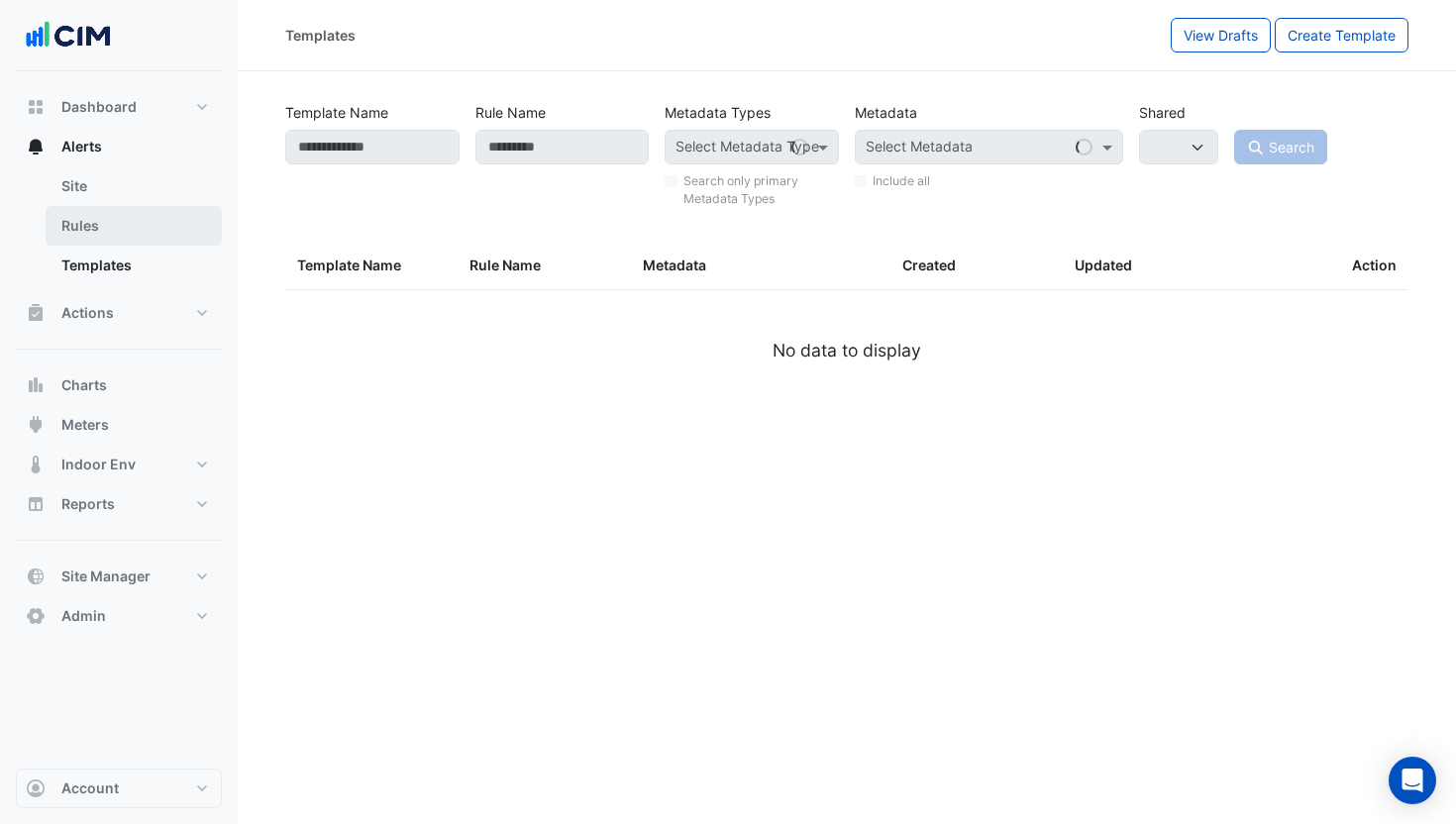
select select
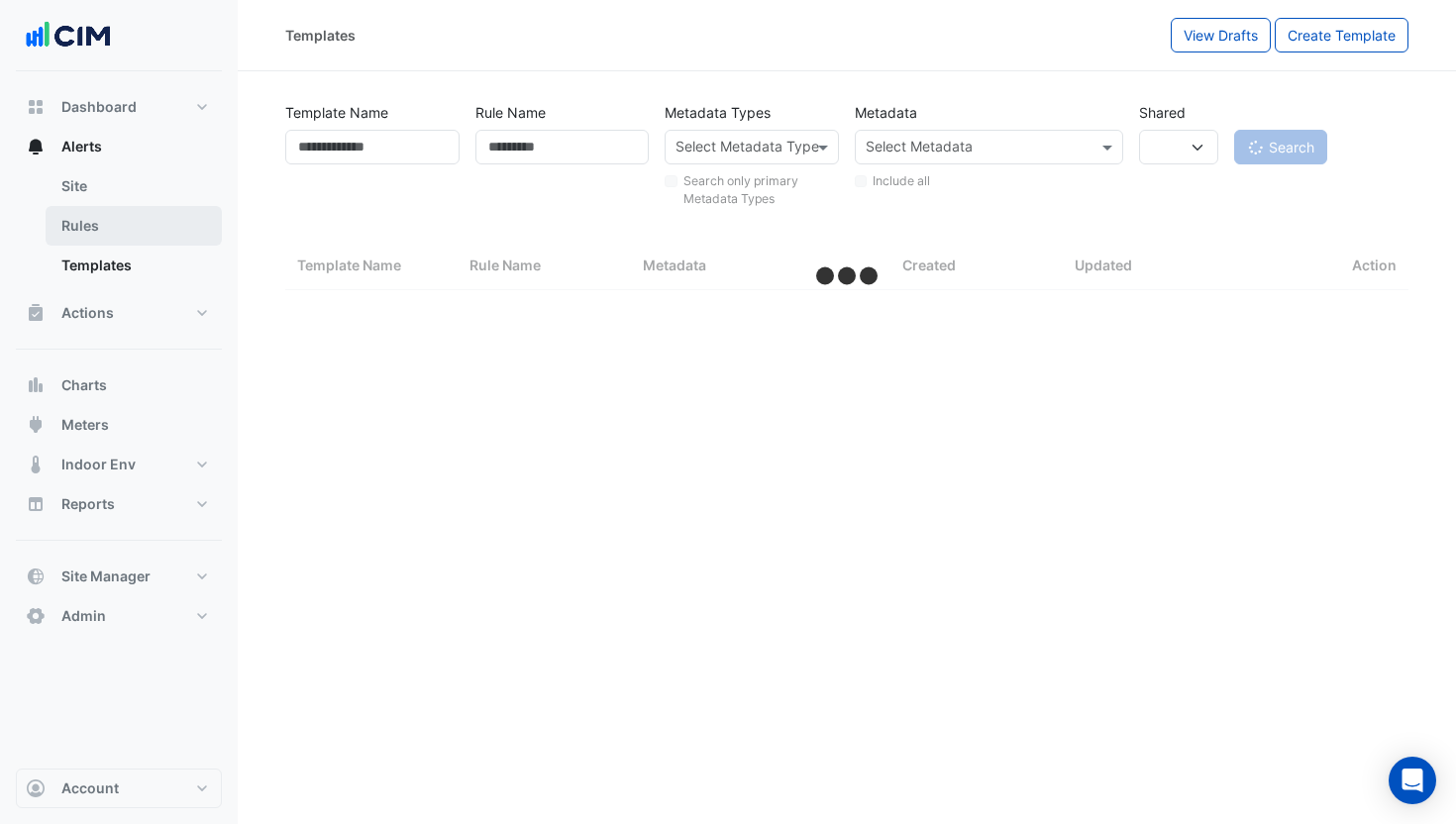
click at [136, 233] on link "Rules" at bounding box center [133, 226] width 176 height 40
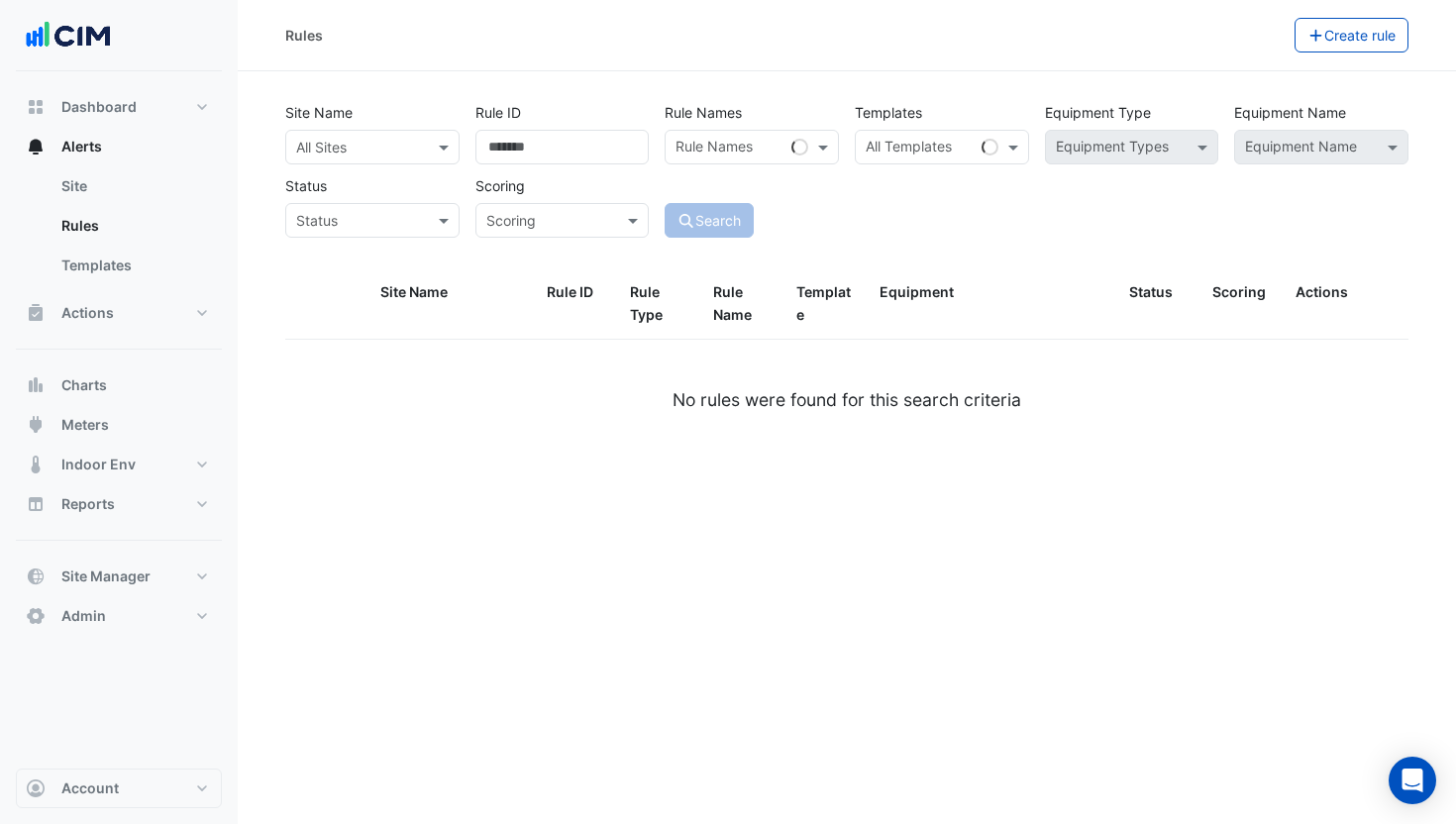
click at [1032, 50] on div "Rules" at bounding box center [790, 35] width 1009 height 35
click at [1032, 46] on button "Create rule" at bounding box center [1353, 35] width 115 height 35
click at [402, 148] on input "text" at bounding box center [353, 147] width 113 height 21
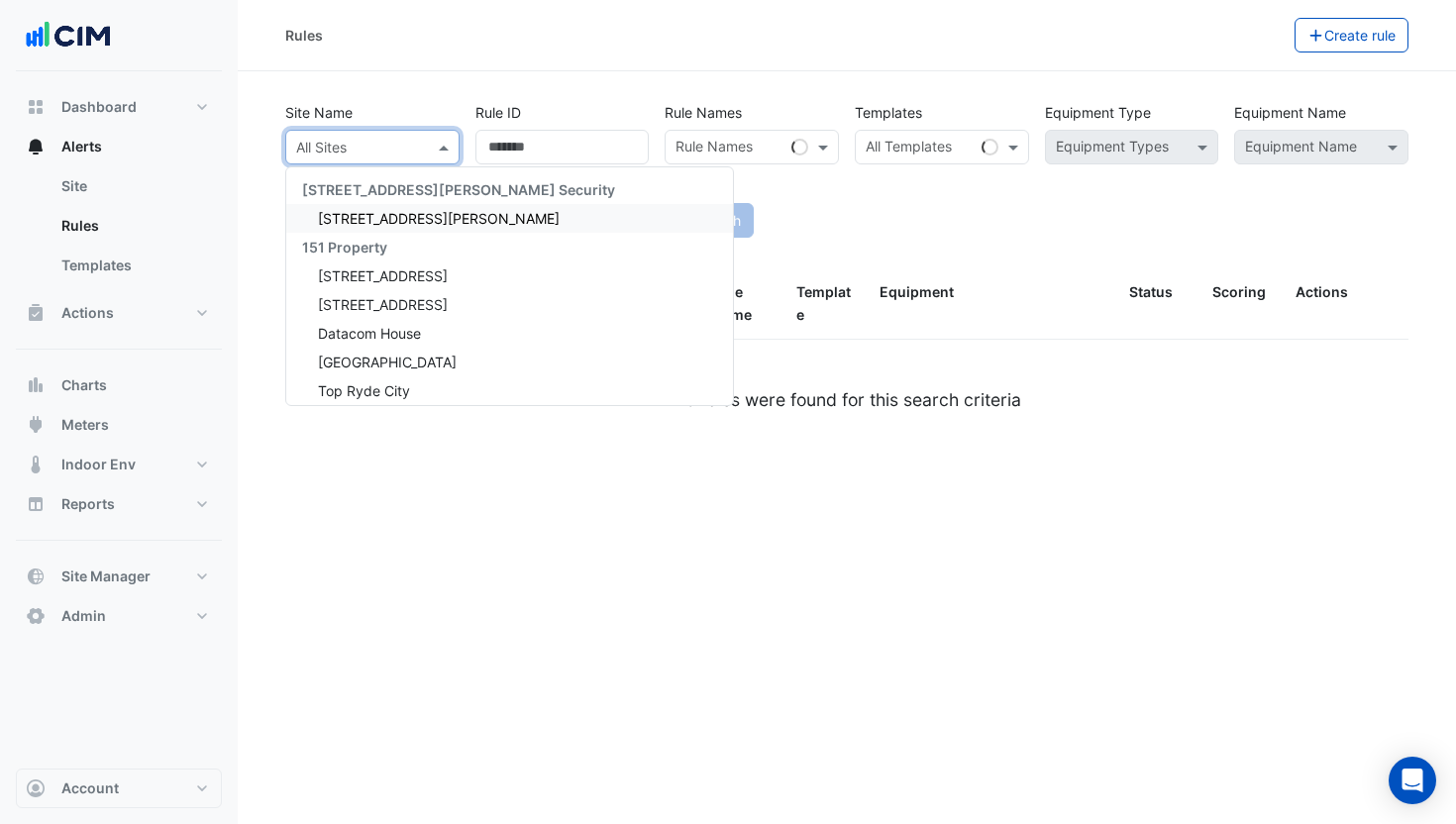
click at [393, 212] on span "[STREET_ADDRESS][PERSON_NAME]" at bounding box center [439, 218] width 242 height 17
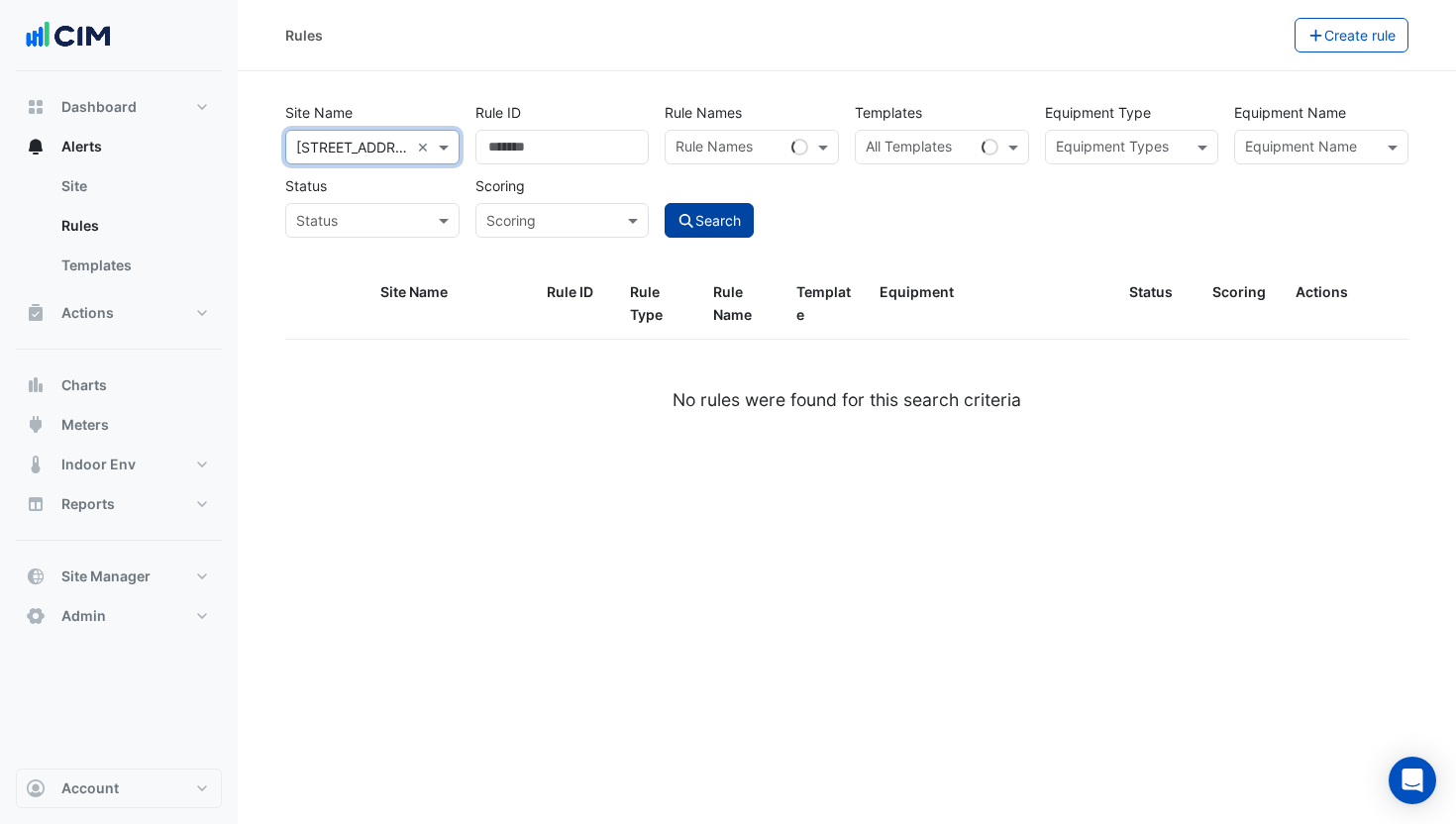
click at [684, 219] on icon "submit" at bounding box center [686, 221] width 18 height 14
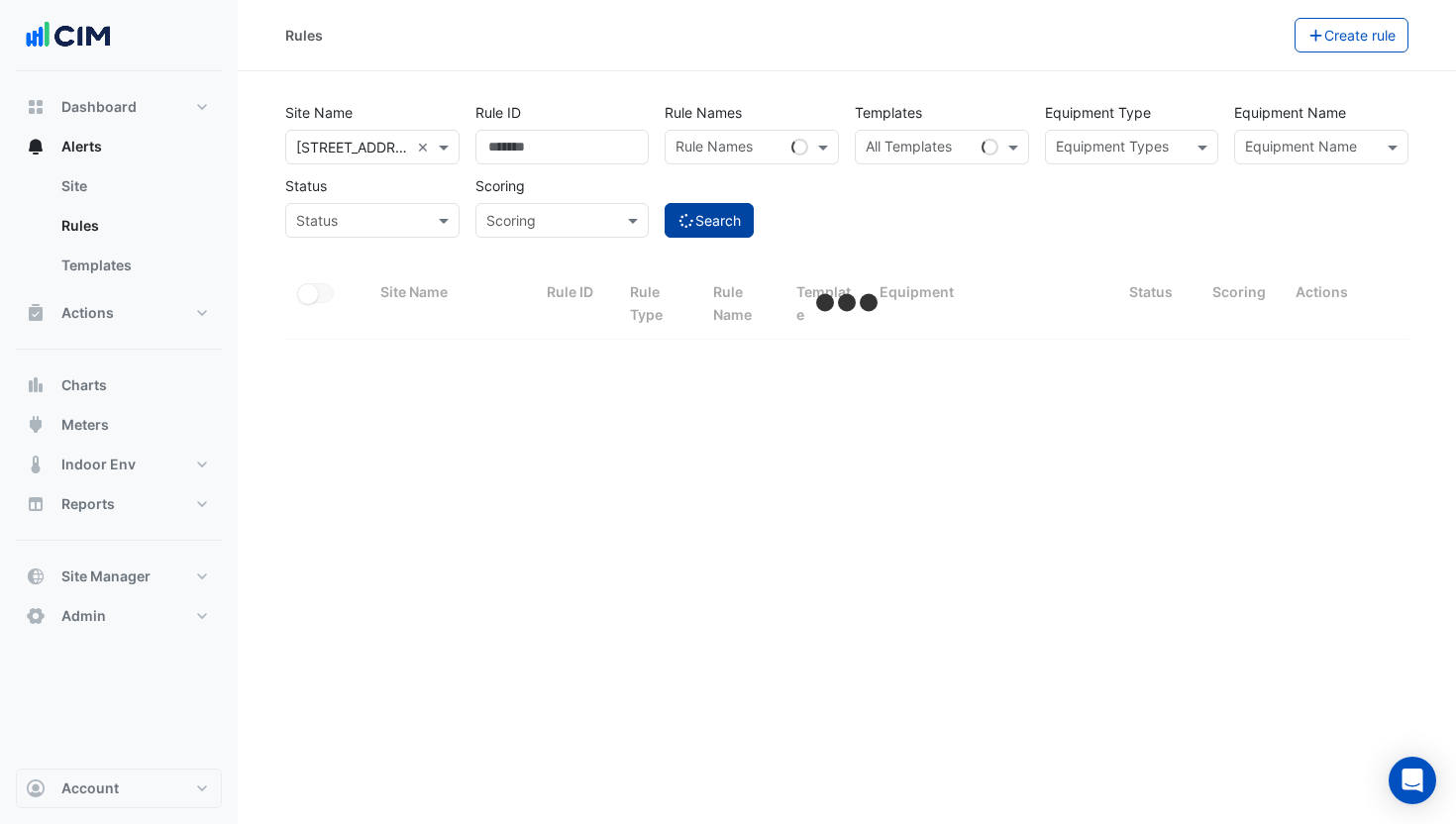
select select "***"
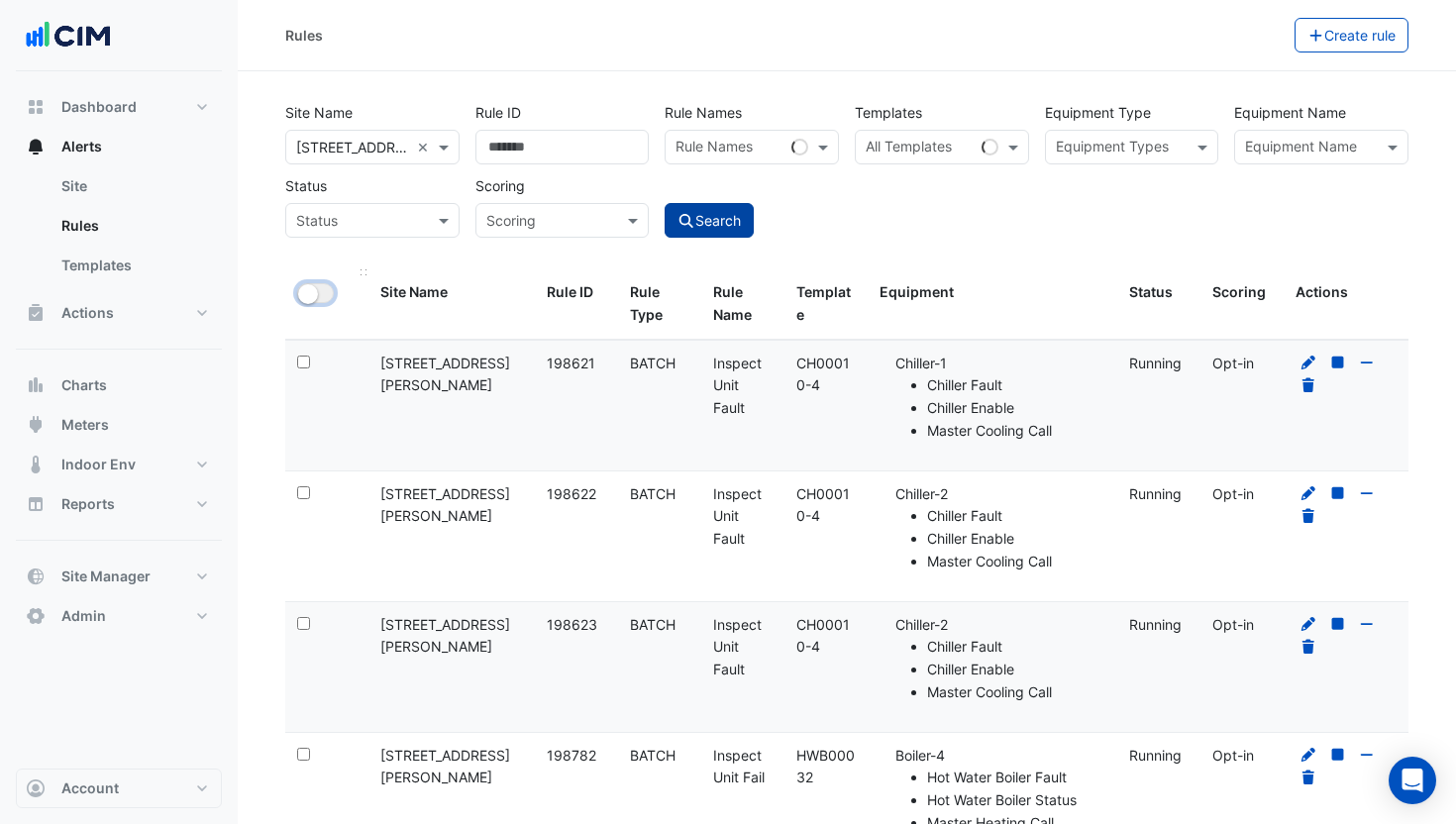
click at [323, 302] on button "All Selected" at bounding box center [315, 293] width 37 height 20
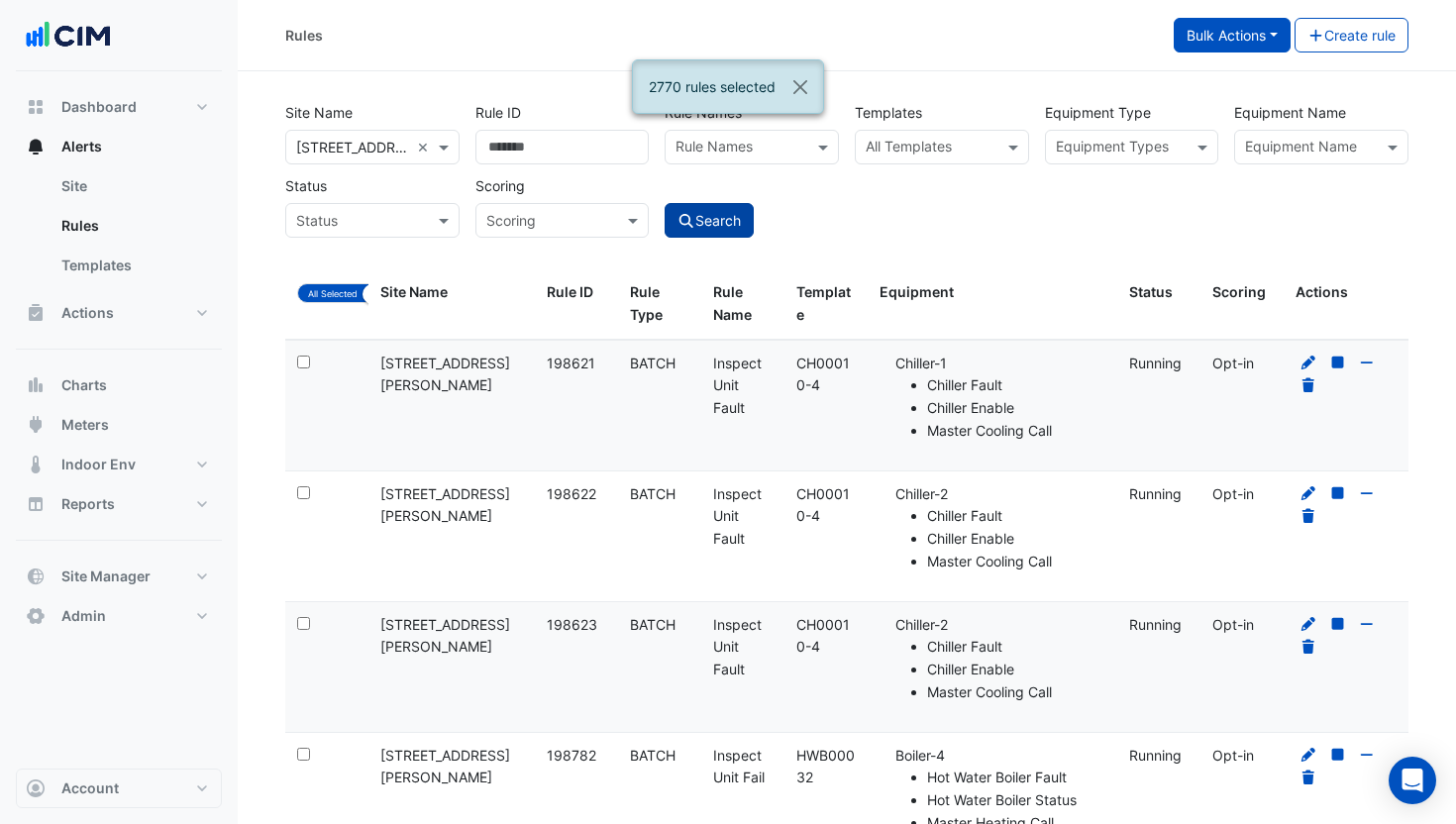
click at [1032, 44] on button "Bulk Actions" at bounding box center [1232, 35] width 117 height 35
